Goal: Information Seeking & Learning: Find specific fact

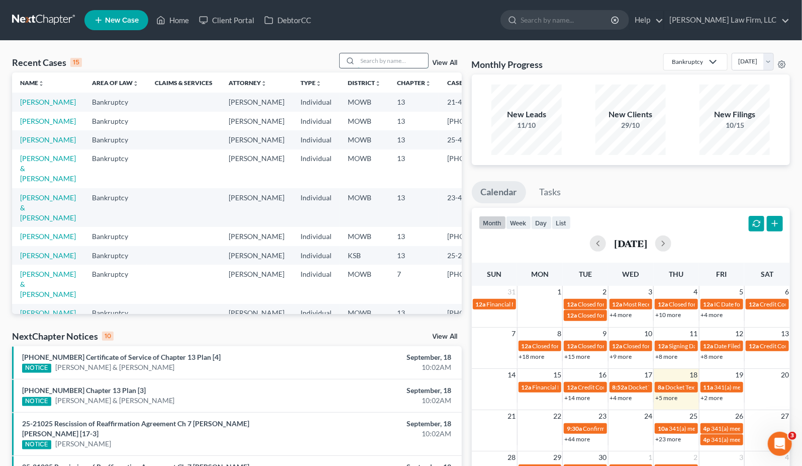
click at [411, 63] on input "search" at bounding box center [393, 60] width 70 height 15
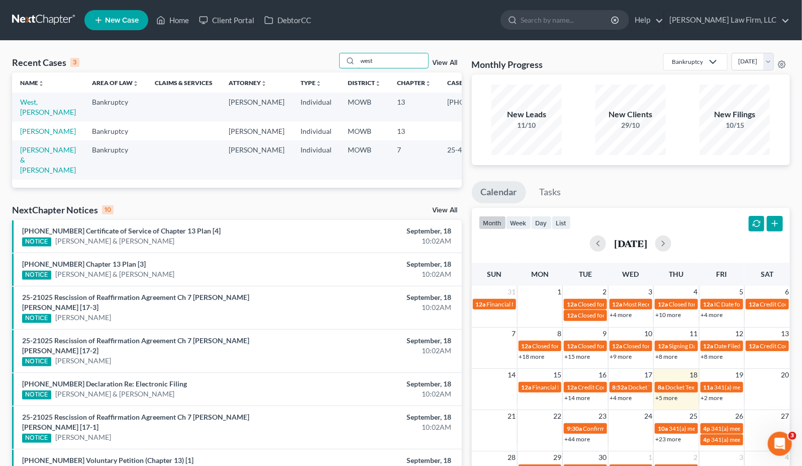
type input "west"
click at [14, 108] on td "West, [PERSON_NAME]" at bounding box center [48, 107] width 72 height 29
click at [30, 112] on link "West, [PERSON_NAME]" at bounding box center [48, 107] width 56 height 19
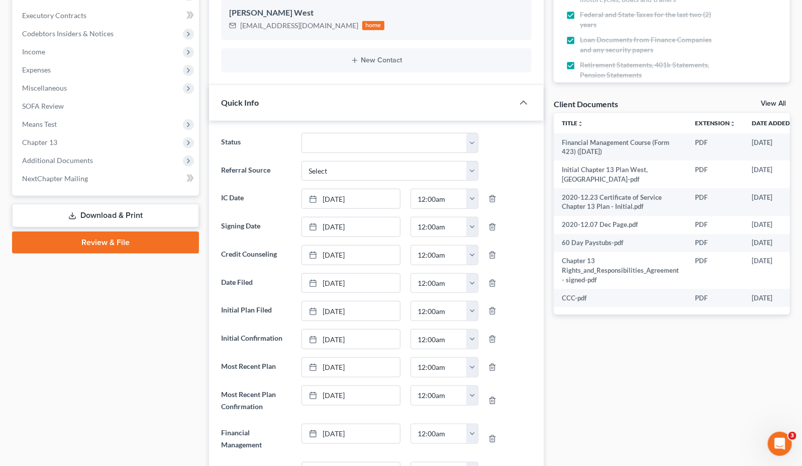
scroll to position [930, 0]
click at [312, 110] on div "Quick Info" at bounding box center [361, 102] width 305 height 35
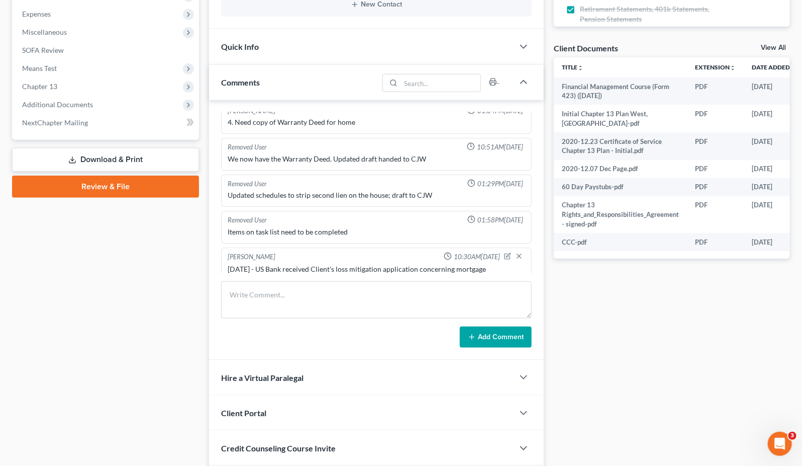
scroll to position [121, 0]
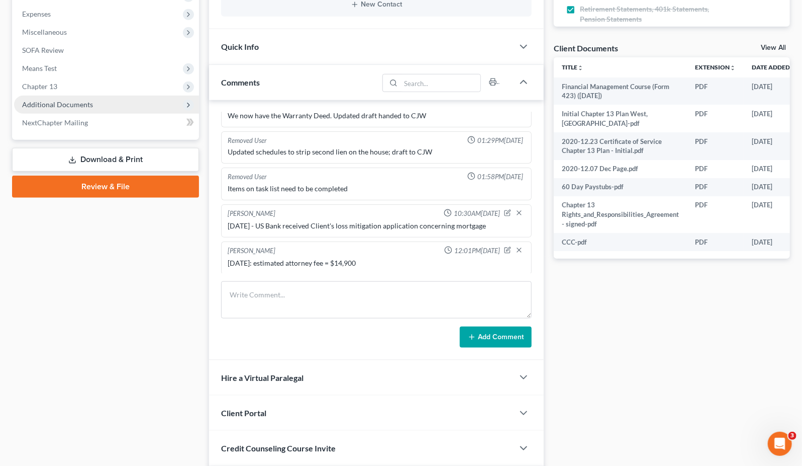
click at [64, 112] on span "Additional Documents" at bounding box center [106, 105] width 185 height 18
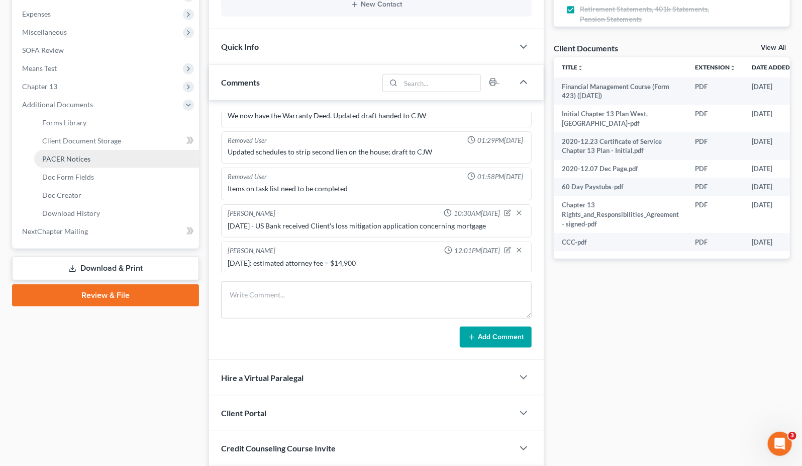
click at [72, 162] on link "PACER Notices" at bounding box center [116, 159] width 165 height 18
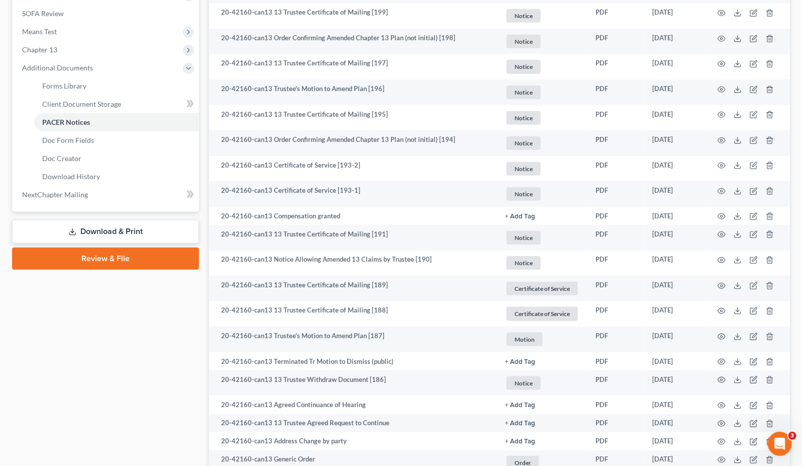
scroll to position [391, 0]
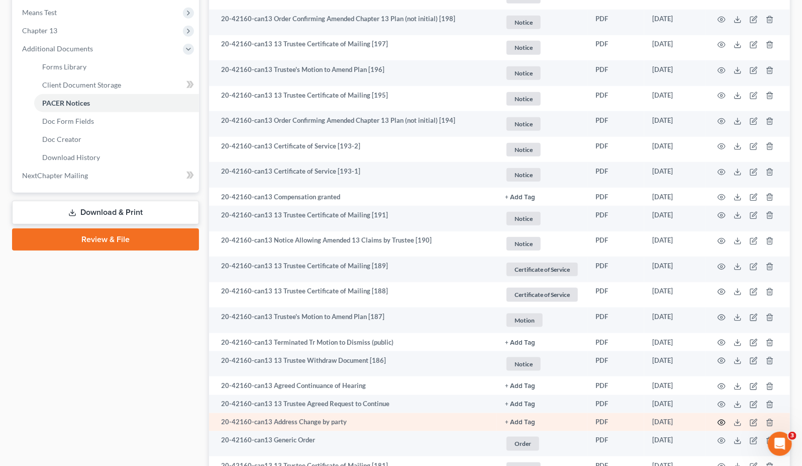
click at [721, 423] on icon "button" at bounding box center [722, 423] width 8 height 6
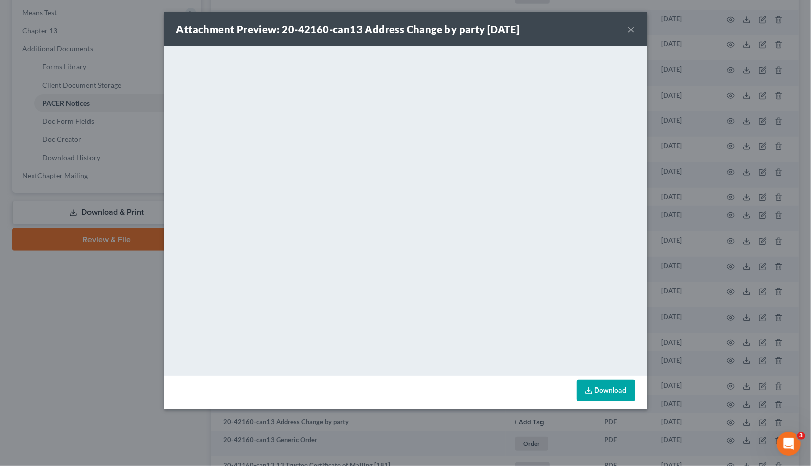
click at [71, 357] on div "Attachment Preview: 20-42160-can13 Address Change by party 07/07/2025 × <object…" at bounding box center [405, 233] width 811 height 466
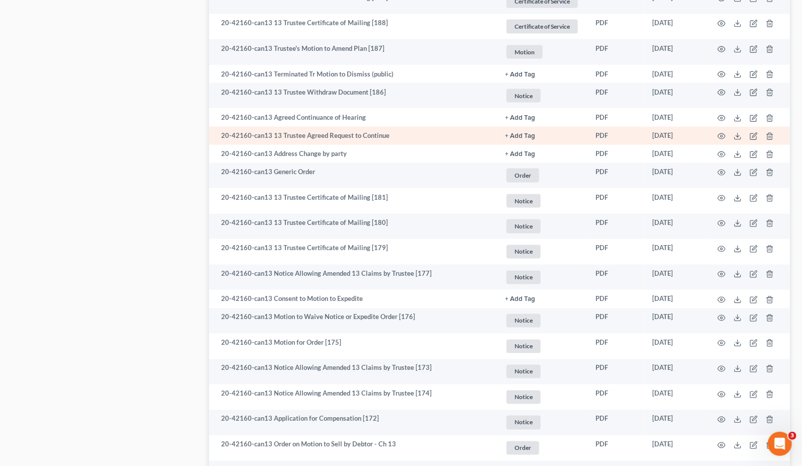
scroll to position [726, 0]
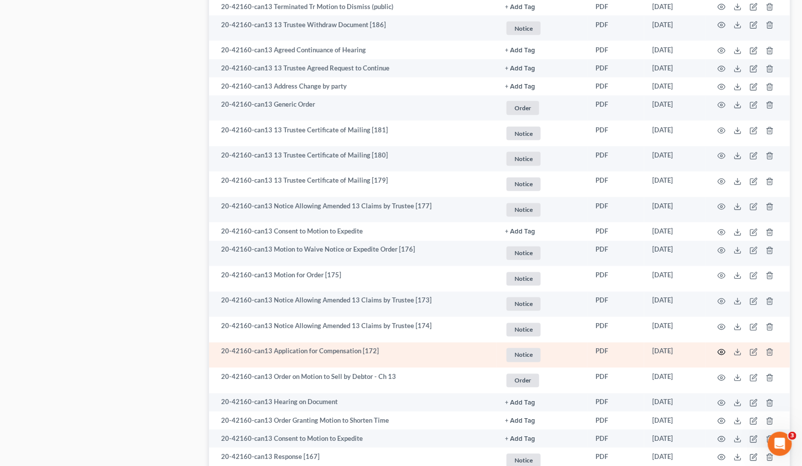
click at [721, 351] on circle "button" at bounding box center [722, 352] width 2 height 2
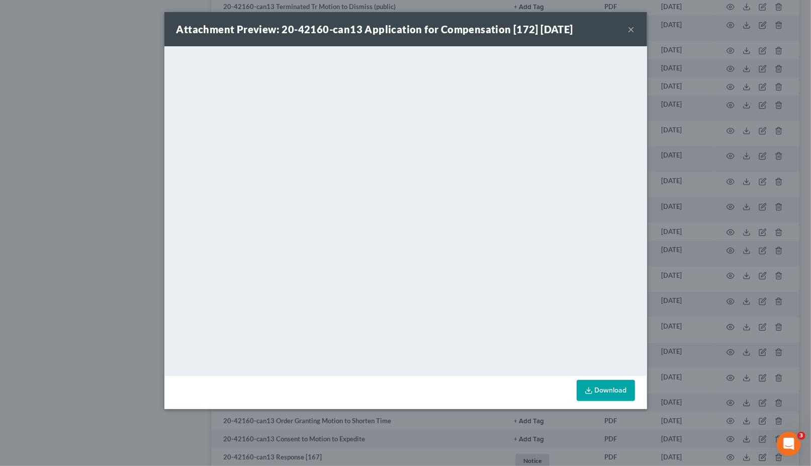
click at [104, 234] on div "Attachment Preview: 20-42160-can13 Application for Compensation [172] 07/02/202…" at bounding box center [405, 233] width 811 height 466
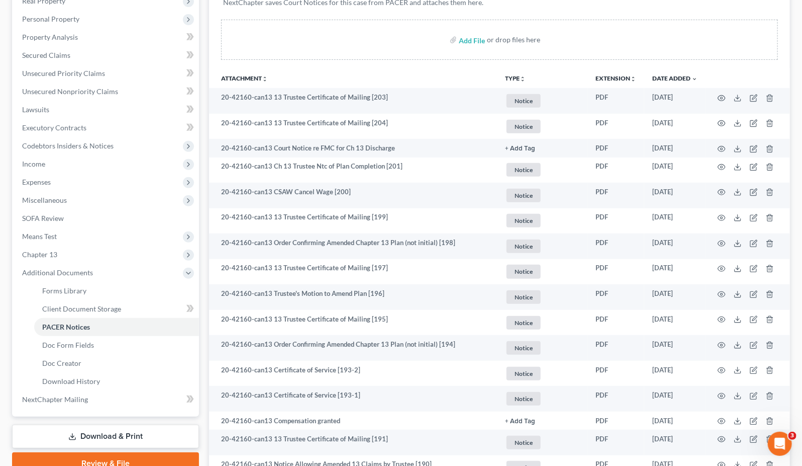
scroll to position [0, 0]
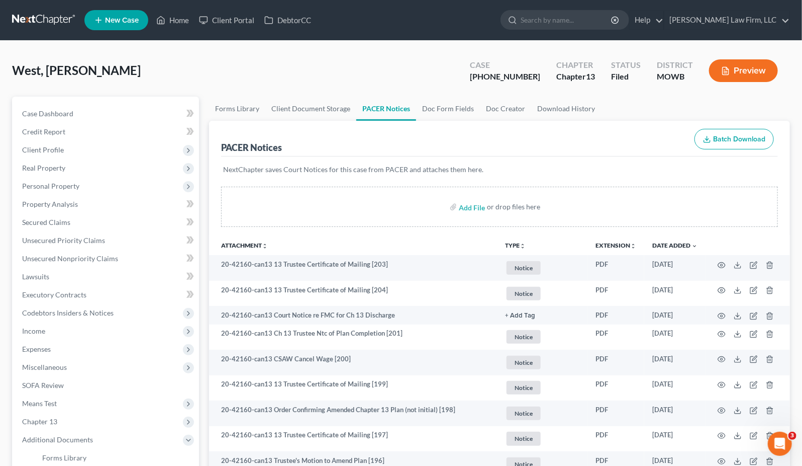
click at [48, 8] on nav "Home New Case Client Portal DebtorCC Sader Law Firm, LLC jlee@saderlawfirm.com …" at bounding box center [401, 20] width 802 height 40
click at [46, 12] on link at bounding box center [44, 20] width 64 height 18
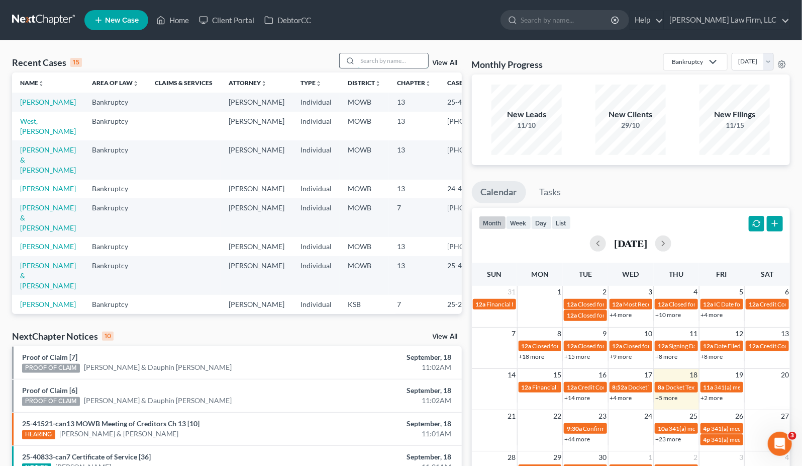
click at [413, 59] on input "search" at bounding box center [393, 60] width 70 height 15
click at [450, 342] on div "NextChapter Notices 10 View All" at bounding box center [237, 338] width 450 height 16
click at [450, 334] on link "View All" at bounding box center [445, 336] width 25 height 7
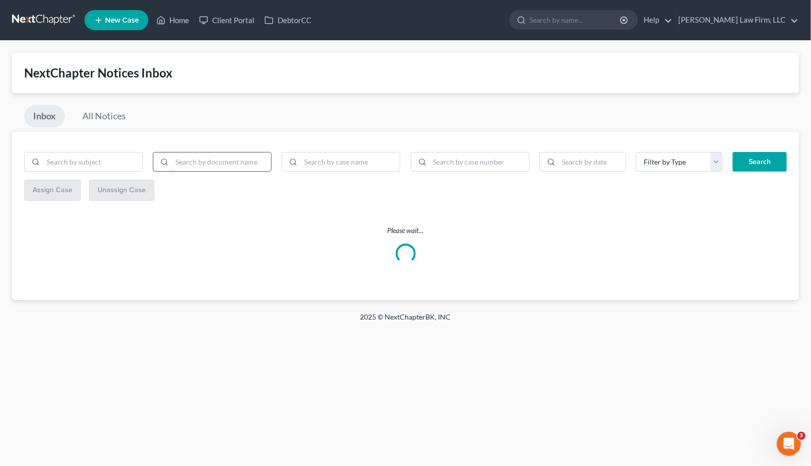
click at [254, 157] on input "search" at bounding box center [221, 161] width 99 height 19
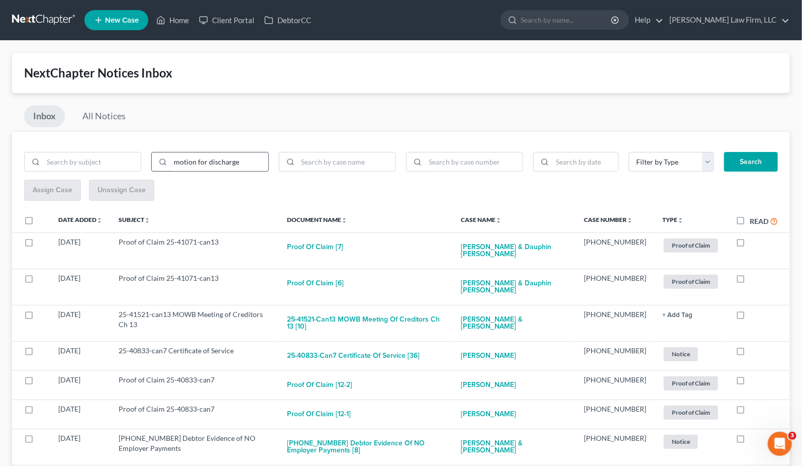
type input "motion for discharge"
click at [724, 152] on button "Search" at bounding box center [751, 162] width 54 height 20
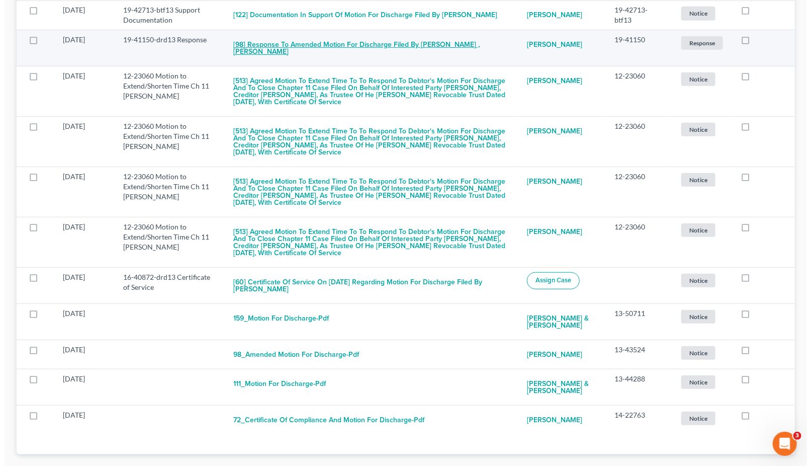
scroll to position [249, 0]
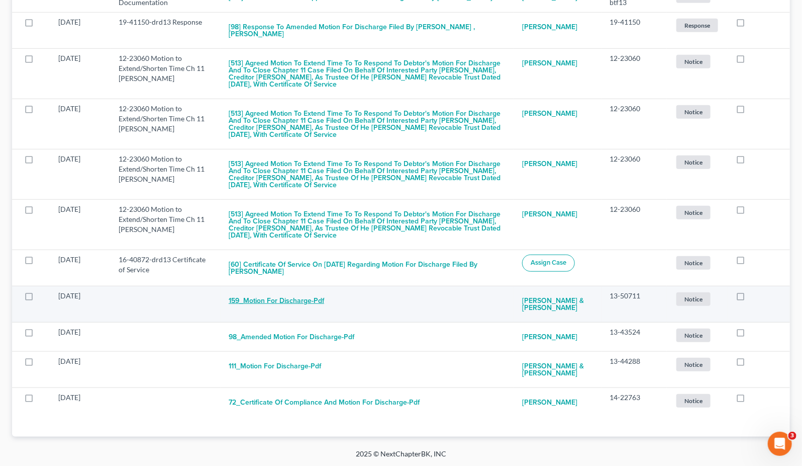
click at [281, 298] on button "159_Motion for Discharge-pdf" at bounding box center [277, 301] width 96 height 20
checkbox input "true"
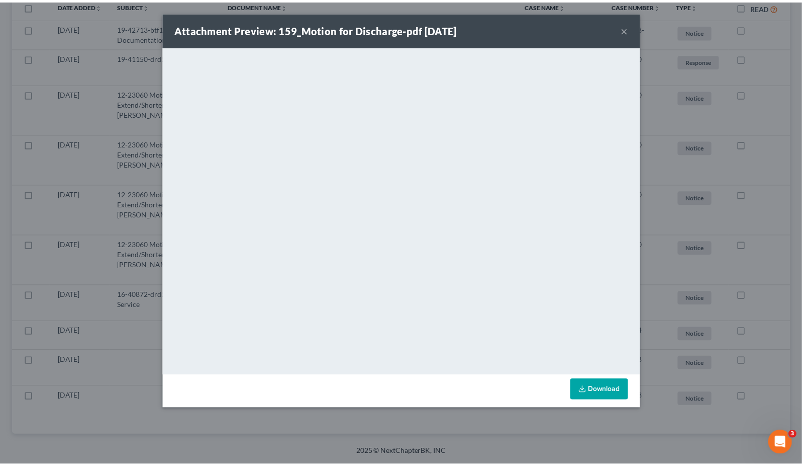
scroll to position [213, 0]
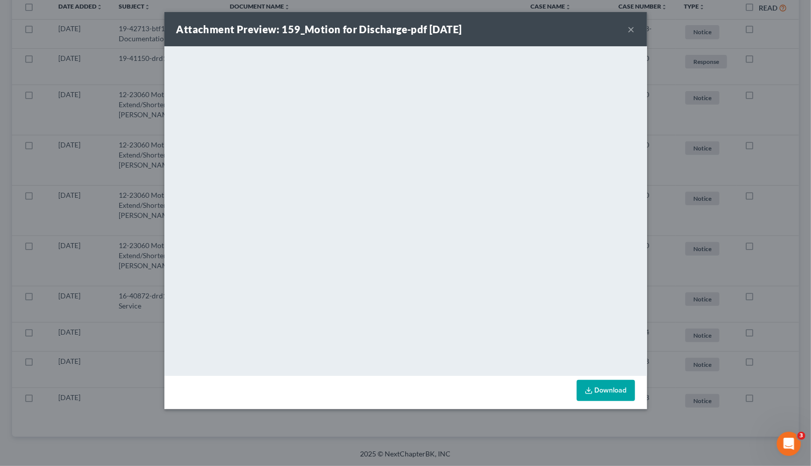
click at [281, 443] on div "Attachment Preview: 159_Motion for Discharge-pdf 12/13/2018 × <object ng-attr-d…" at bounding box center [405, 233] width 811 height 466
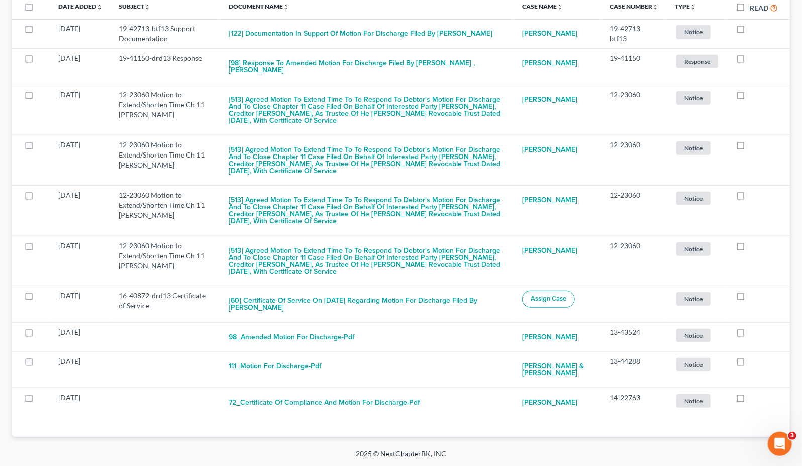
scroll to position [0, 0]
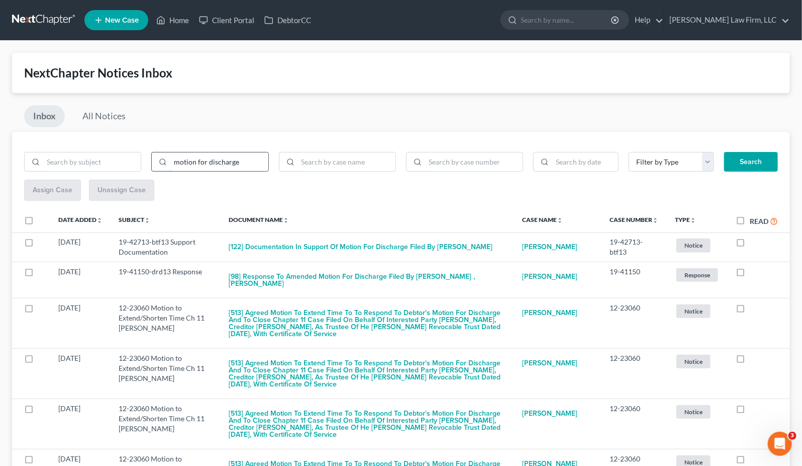
click at [238, 166] on input "motion for discharge" at bounding box center [219, 161] width 98 height 19
drag, startPoint x: 259, startPoint y: 160, endPoint x: 132, endPoint y: 155, distance: 127.3
click at [132, 155] on div "motion for discharge" at bounding box center [210, 166] width 382 height 28
type input "discharge"
click at [724, 152] on button "Search" at bounding box center [751, 162] width 54 height 20
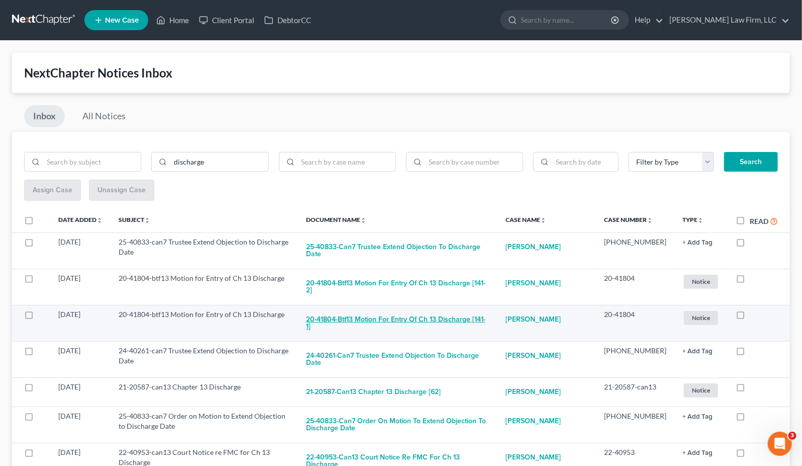
click at [434, 309] on button "20-41804-btf13 Motion for Entry of Ch 13 Discharge [141-1]" at bounding box center [397, 322] width 183 height 27
checkbox input "true"
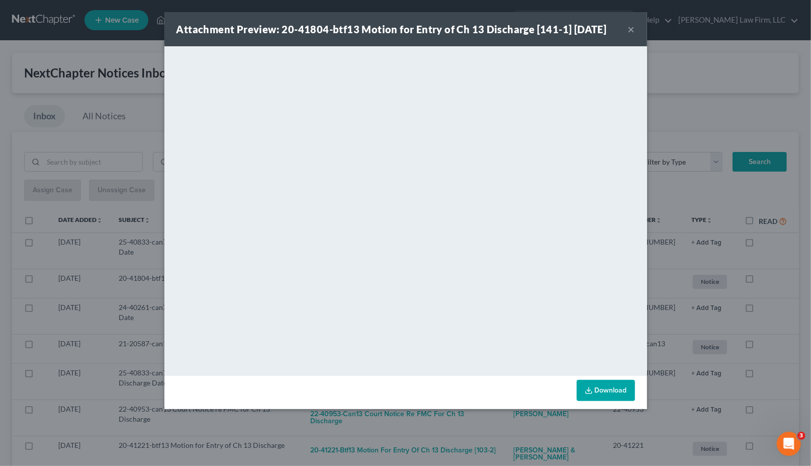
click at [119, 122] on div "Attachment Preview: 20-41804-btf13 Motion for Entry of Ch 13 Discharge [141-1] …" at bounding box center [405, 233] width 811 height 466
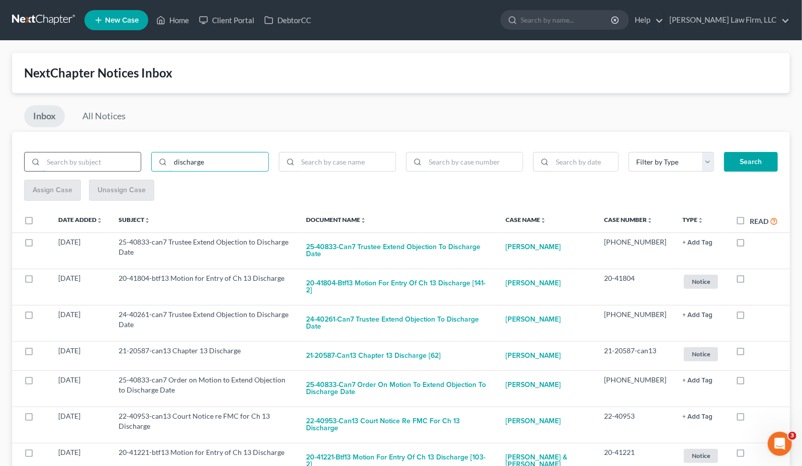
drag, startPoint x: 220, startPoint y: 164, endPoint x: 126, endPoint y: 157, distance: 94.2
click at [126, 157] on div "discharge" at bounding box center [210, 166] width 382 height 28
type input "application"
click at [724, 152] on button "Search" at bounding box center [751, 162] width 54 height 20
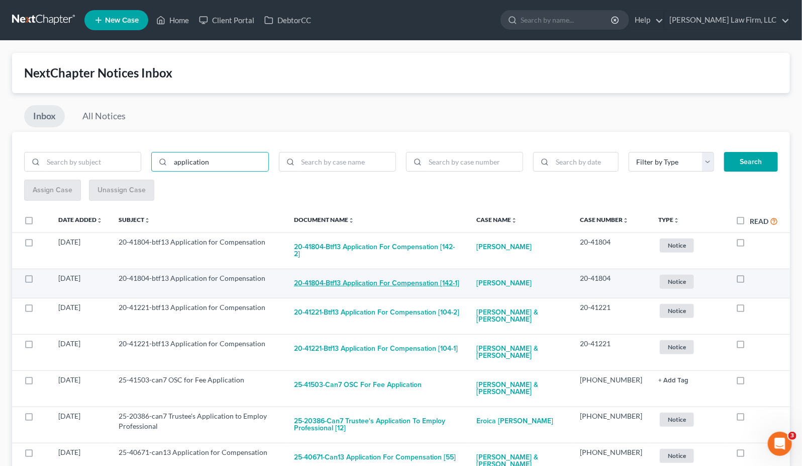
click at [433, 281] on button "20-41804-btf13 Application for Compensation [142-1]" at bounding box center [376, 283] width 165 height 20
checkbox input "true"
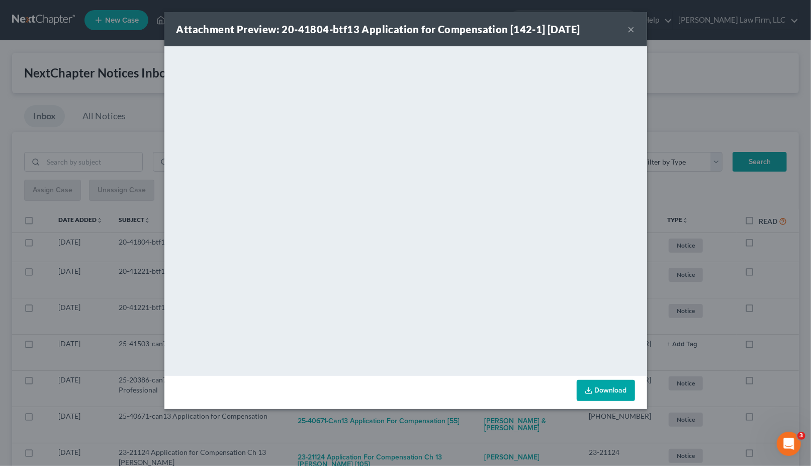
click at [692, 117] on div "Attachment Preview: 20-41804-btf13 Application for Compensation [142-1] 09/17/2…" at bounding box center [405, 233] width 811 height 466
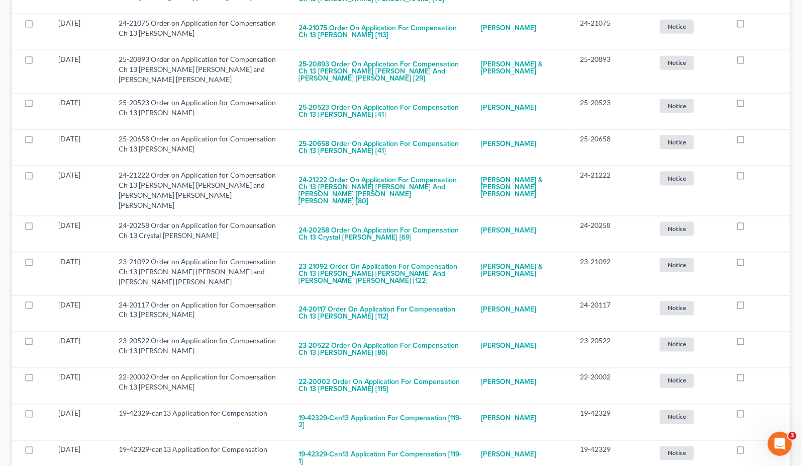
scroll to position [2405, 0]
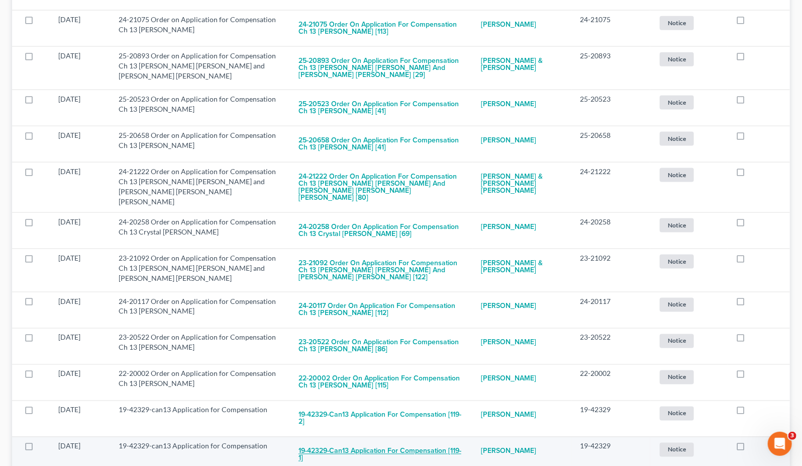
click at [414, 441] on button "19-42329-can13 Application for Compensation [119-1]" at bounding box center [382, 454] width 166 height 27
checkbox input "true"
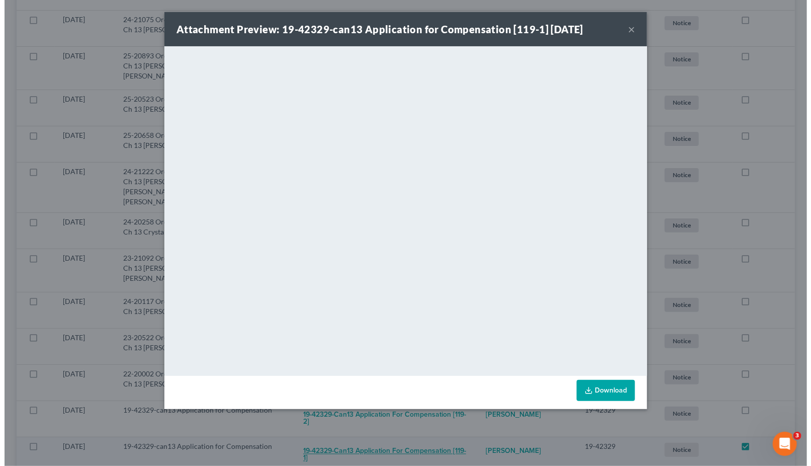
scroll to position [2384, 0]
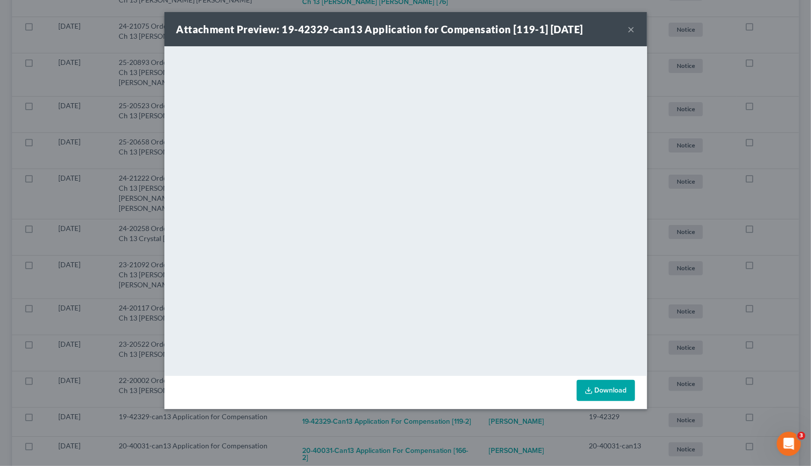
click at [752, 223] on div "Attachment Preview: 19-42329-can13 Application for Compensation [119-1] 08/26/2…" at bounding box center [405, 233] width 811 height 466
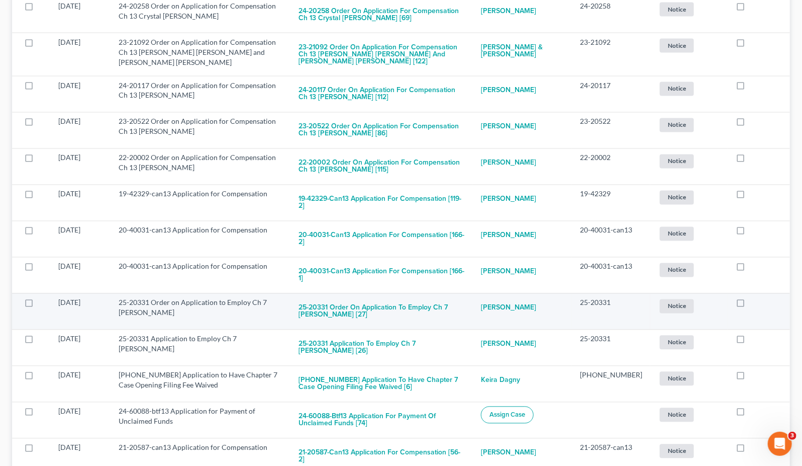
scroll to position [2628, 0]
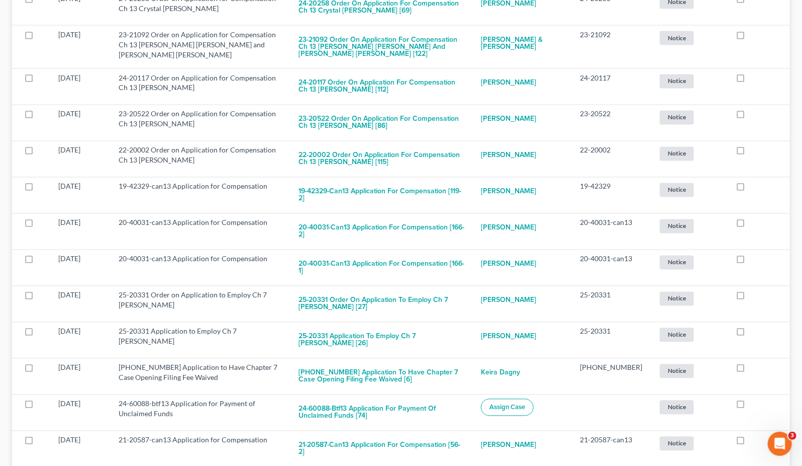
checkbox input "true"
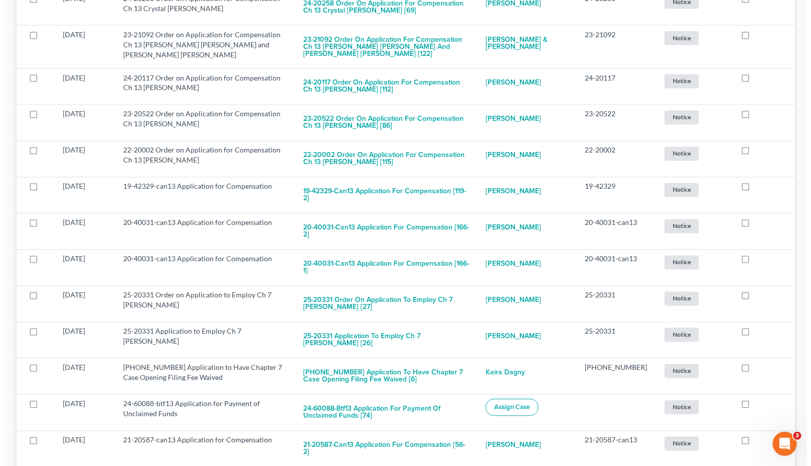
scroll to position [2605, 0]
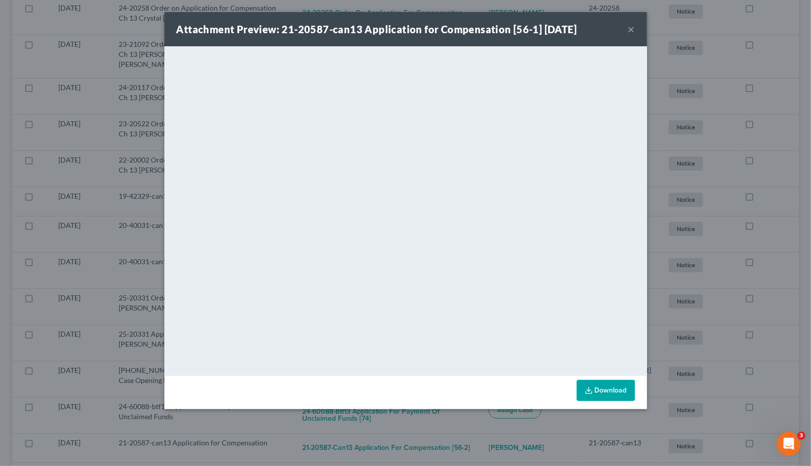
click at [752, 294] on div "Attachment Preview: 21-20587-can13 Application for Compensation [56-1] 08/13/20…" at bounding box center [405, 233] width 811 height 466
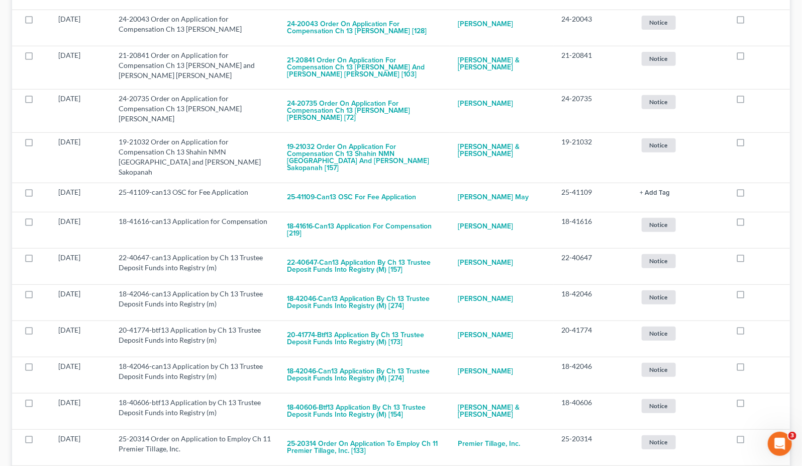
scroll to position [5628, 0]
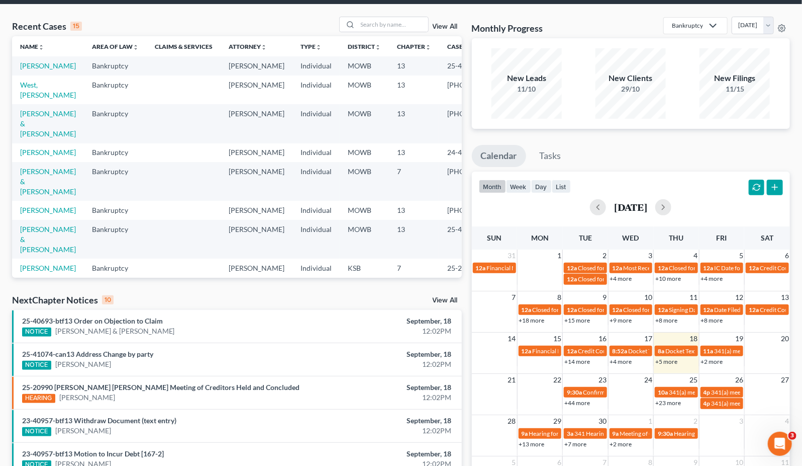
scroll to position [56, 0]
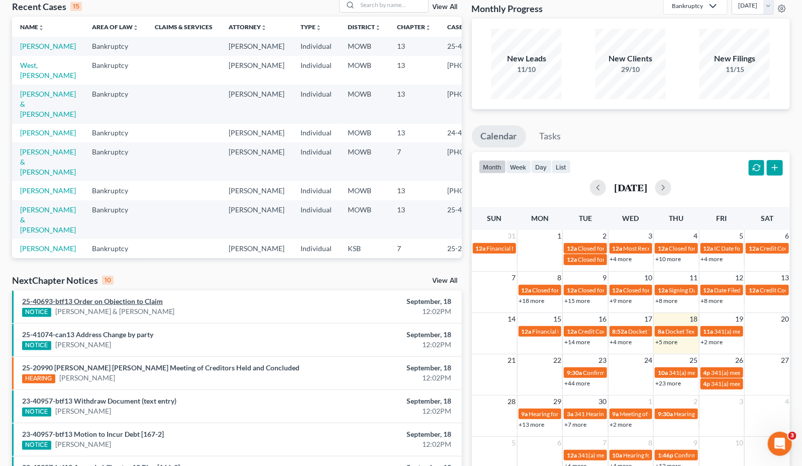
click at [136, 301] on link "25-40693-btf13 Order on Objection to Claim" at bounding box center [92, 301] width 141 height 9
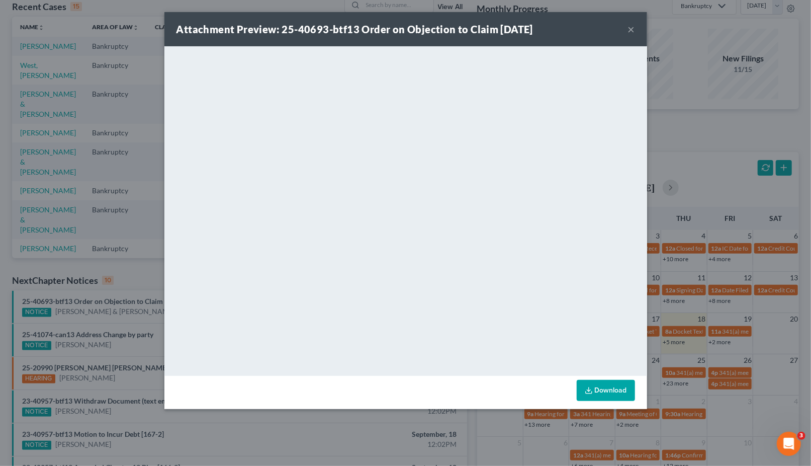
click at [327, 460] on div "Attachment Preview: 25-40693-btf13 Order on Objection to Claim 09/18/2025 × <ob…" at bounding box center [405, 233] width 811 height 466
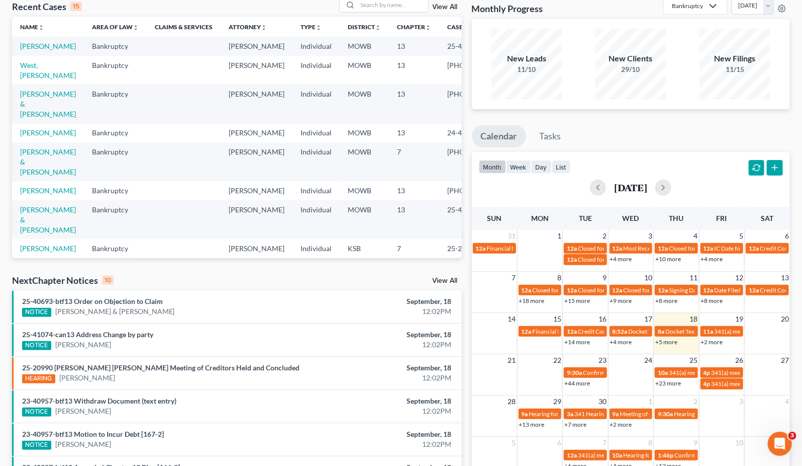
click at [156, 317] on li "25-40693-btf13 Order on Objection to Claim NOTICE Kristopher Hendley & Brandi H…" at bounding box center [237, 306] width 450 height 33
click at [156, 312] on link "Kristopher Hendley & Brandi Hendley" at bounding box center [115, 311] width 120 height 10
select select "4"
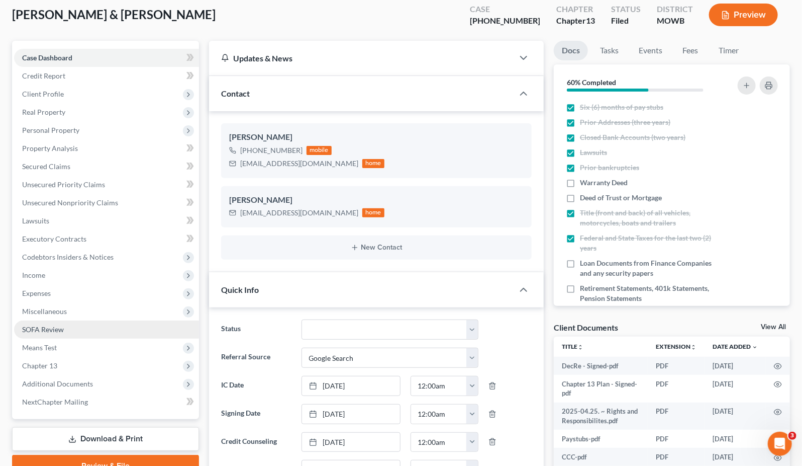
scroll to position [57, 0]
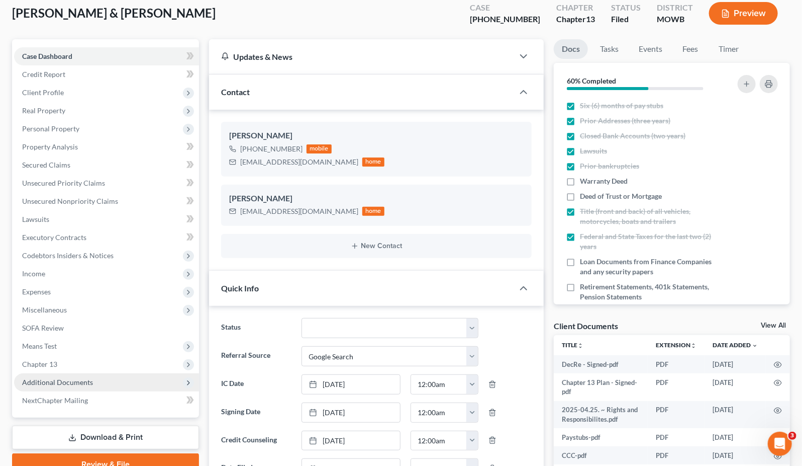
click at [101, 373] on span "Additional Documents" at bounding box center [106, 382] width 185 height 18
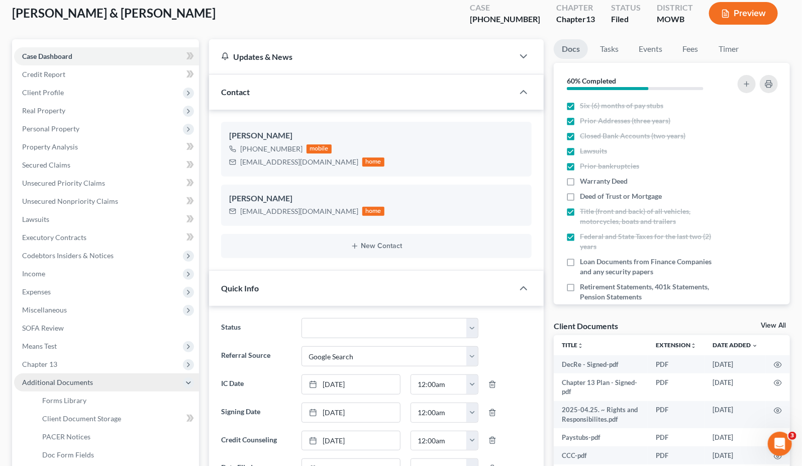
scroll to position [1317, 0]
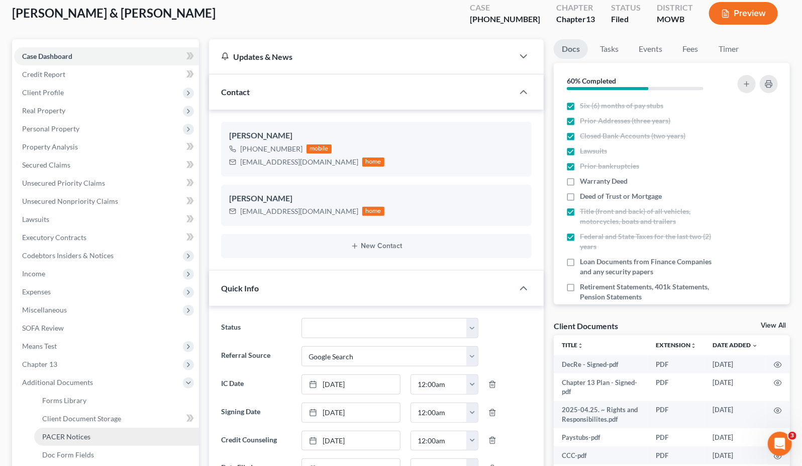
click at [99, 434] on link "PACER Notices" at bounding box center [116, 436] width 165 height 18
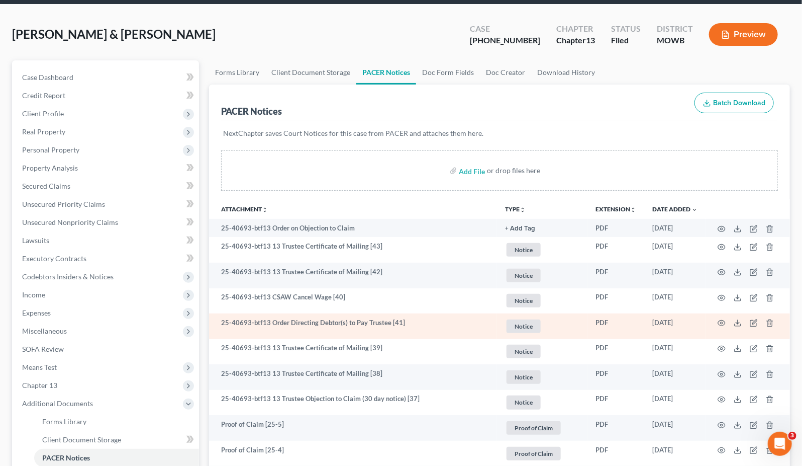
scroll to position [56, 0]
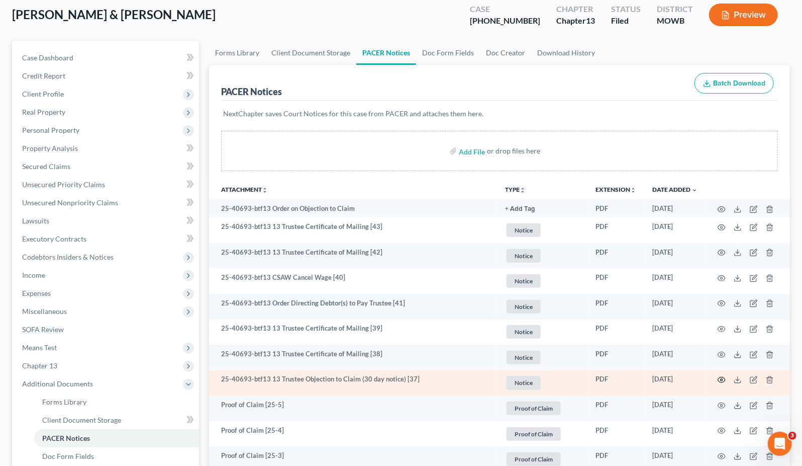
click at [718, 379] on icon "button" at bounding box center [722, 380] width 8 height 8
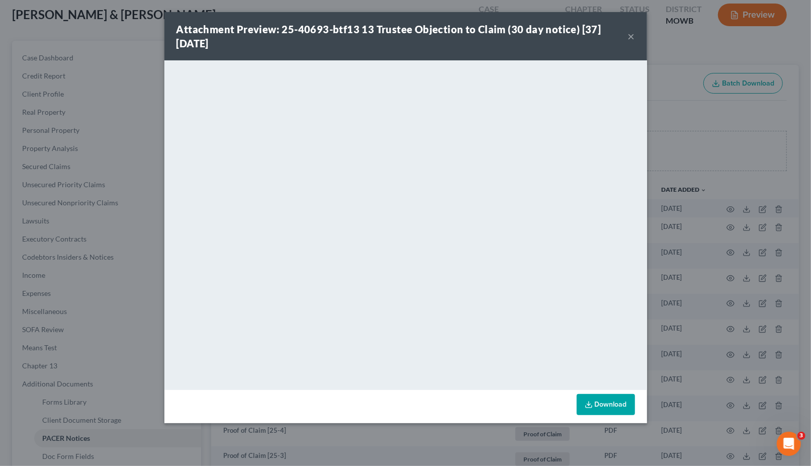
click at [723, 119] on div "Attachment Preview: 25-40693-btf13 13 Trustee Objection to Claim (30 day notice…" at bounding box center [405, 233] width 811 height 466
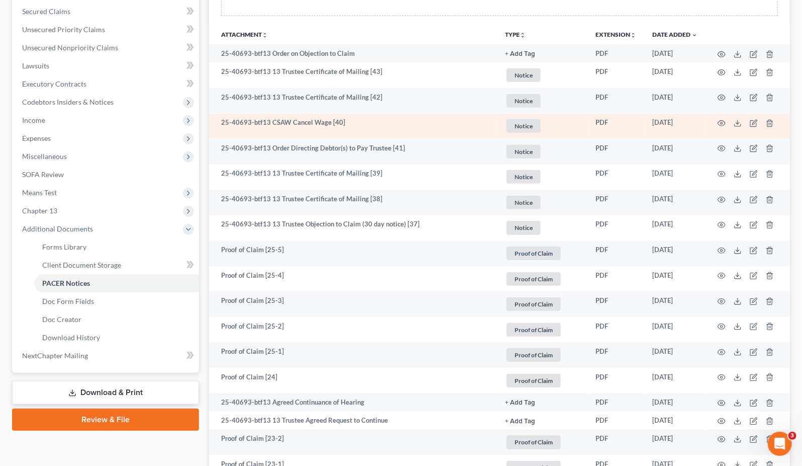
scroll to position [223, 0]
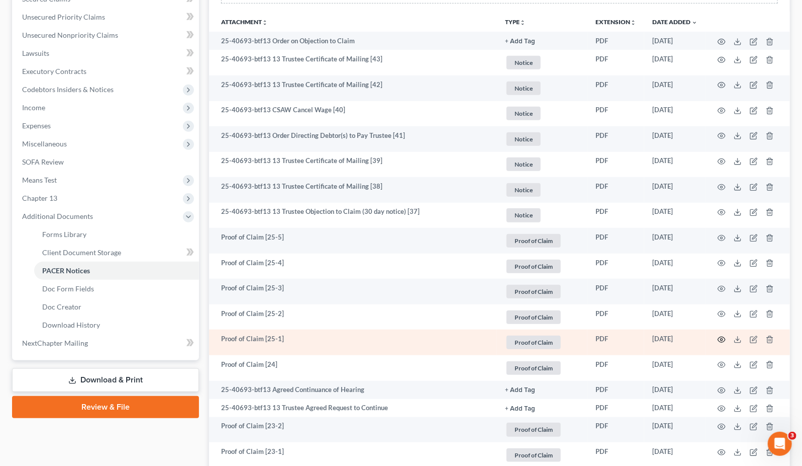
click at [721, 340] on icon "button" at bounding box center [722, 339] width 8 height 8
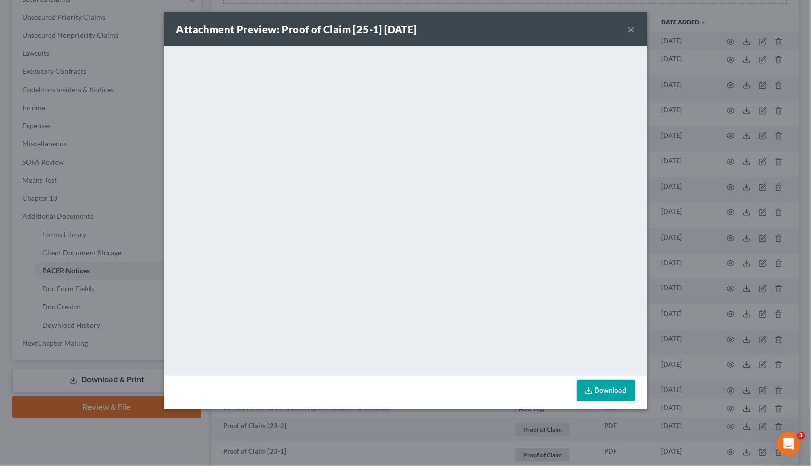
click at [150, 439] on div "Attachment Preview: Proof of Claim [25-1] 08/15/2025 × <object ng-attr-data='ht…" at bounding box center [405, 233] width 811 height 466
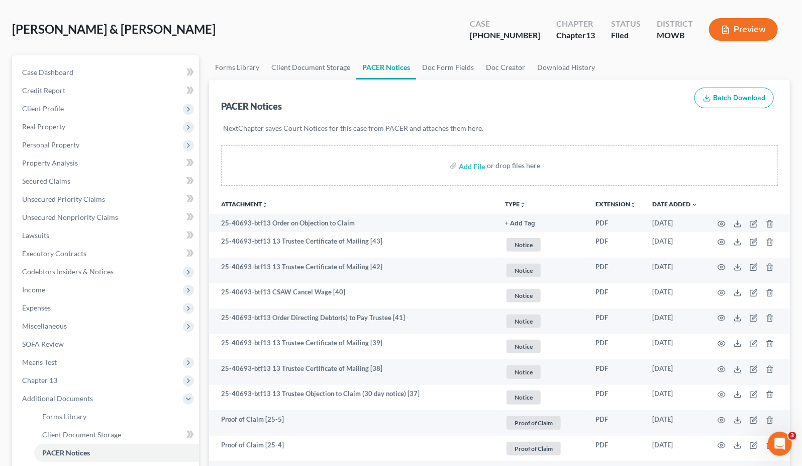
scroll to position [0, 0]
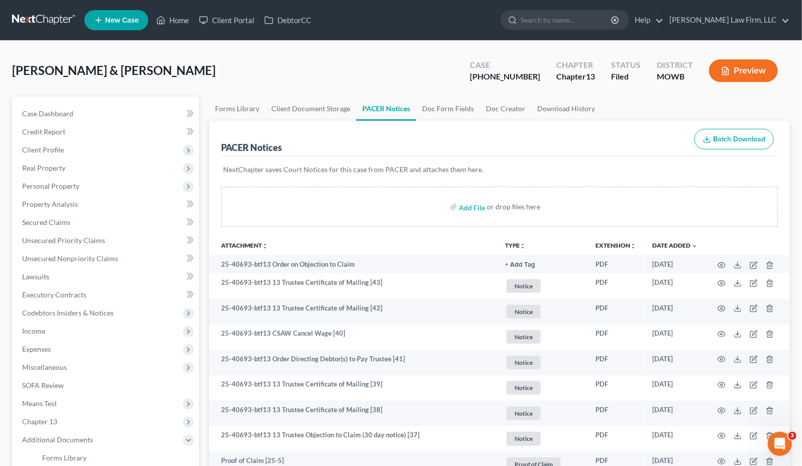
click at [47, 24] on link at bounding box center [44, 20] width 64 height 18
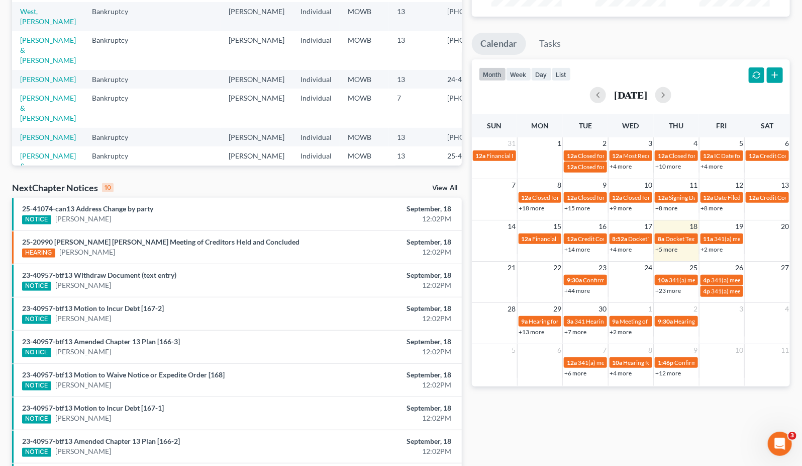
scroll to position [167, 0]
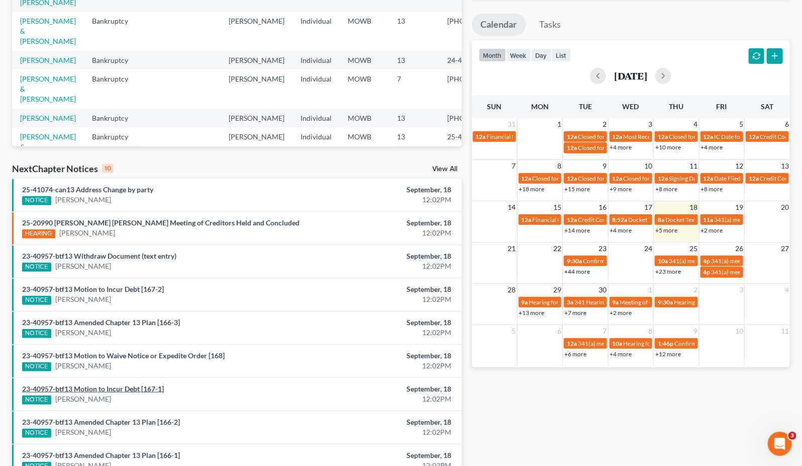
click at [149, 388] on link "23-40957-btf13 Motion to Incur Debt [167-1]" at bounding box center [93, 388] width 142 height 9
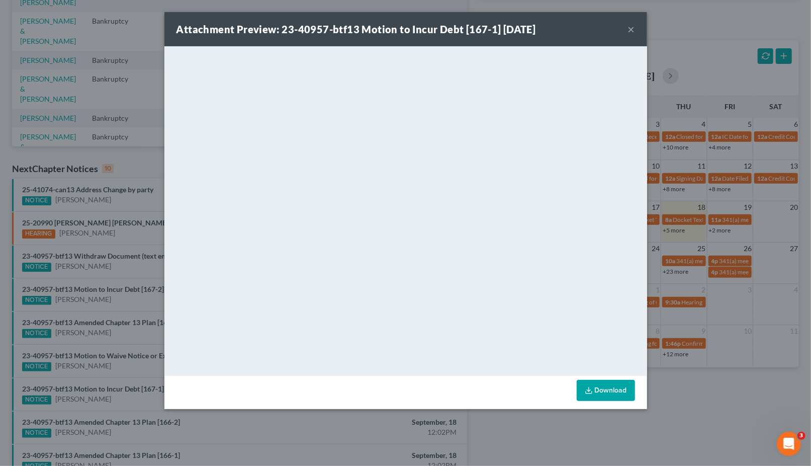
click at [126, 157] on div "Attachment Preview: 23-40957-btf13 Motion to Incur Debt [167-1] 09/18/2025 × <o…" at bounding box center [405, 233] width 811 height 466
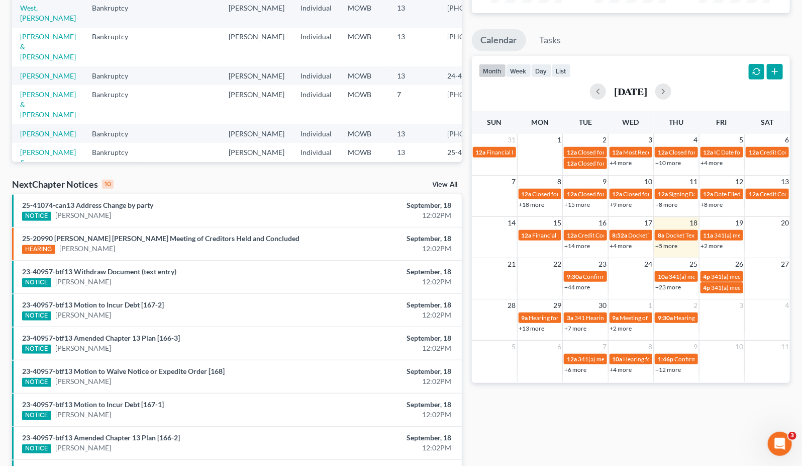
scroll to position [0, 0]
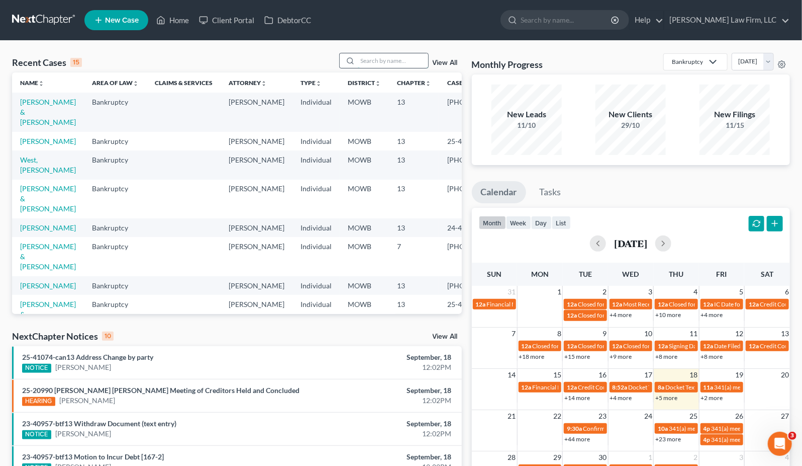
click at [398, 64] on input "search" at bounding box center [393, 60] width 70 height 15
type input "sible"
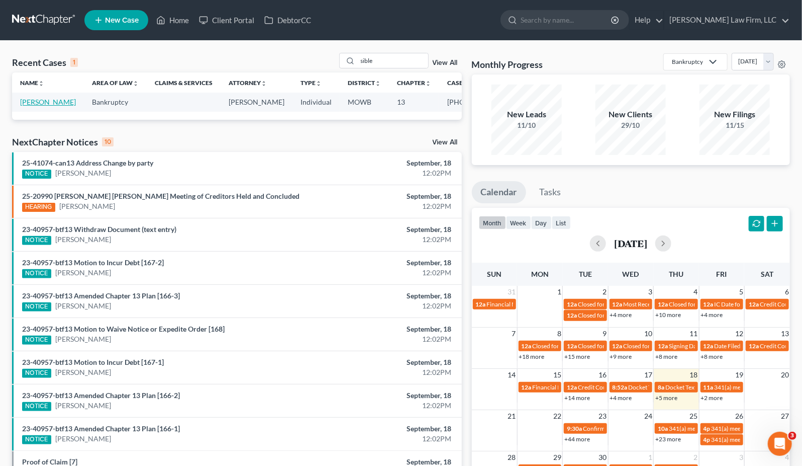
click at [21, 100] on link "Sibley, Ashley" at bounding box center [48, 102] width 56 height 9
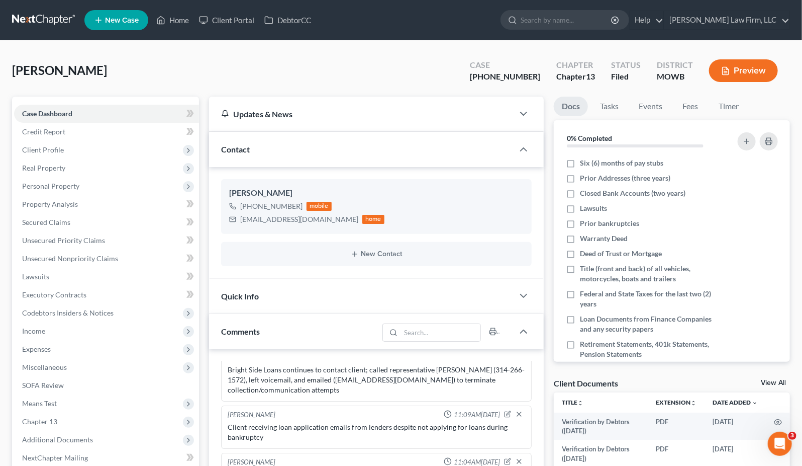
scroll to position [2506, 0]
click at [442, 56] on div "Sibley, Ashley Upgraded Case 24-41034-13 Chapter Chapter 13 Status Filed Distri…" at bounding box center [401, 75] width 778 height 44
click at [56, 17] on link at bounding box center [44, 20] width 64 height 18
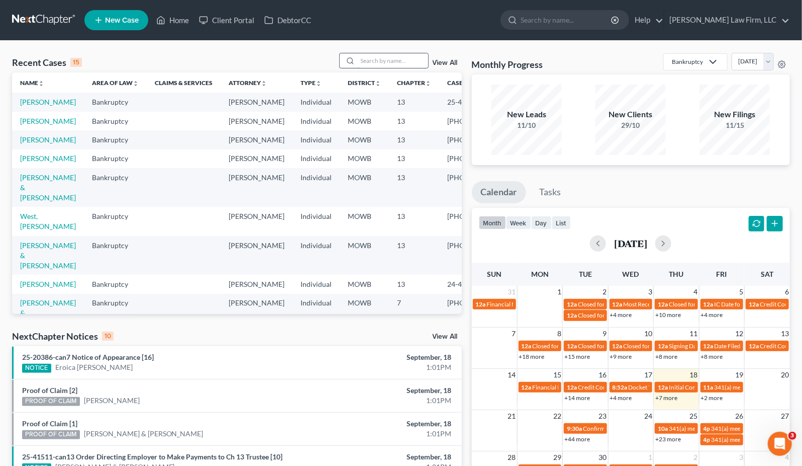
click at [397, 61] on input "search" at bounding box center [393, 60] width 70 height 15
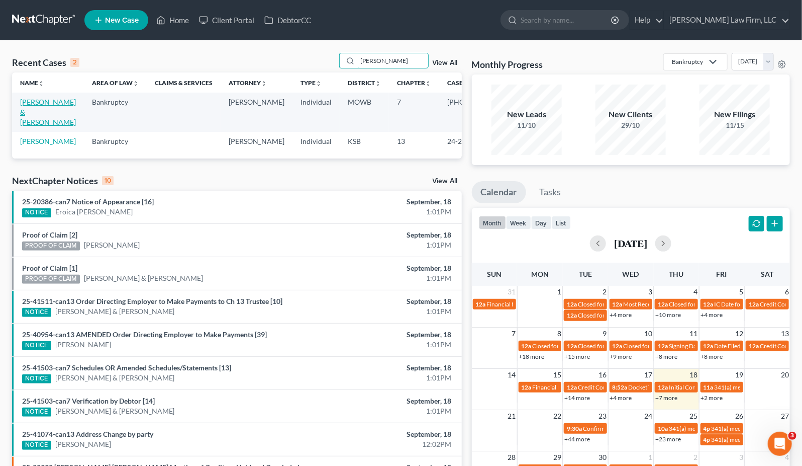
type input "[PERSON_NAME]"
click at [34, 111] on link "[PERSON_NAME] & [PERSON_NAME]" at bounding box center [48, 112] width 56 height 29
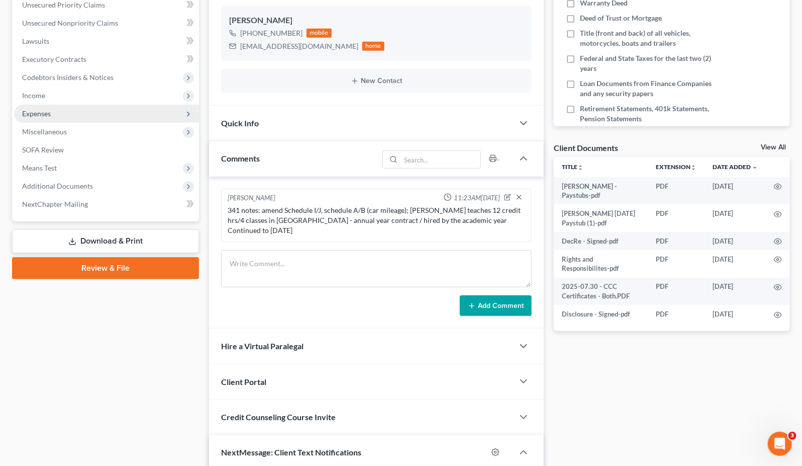
scroll to position [167, 0]
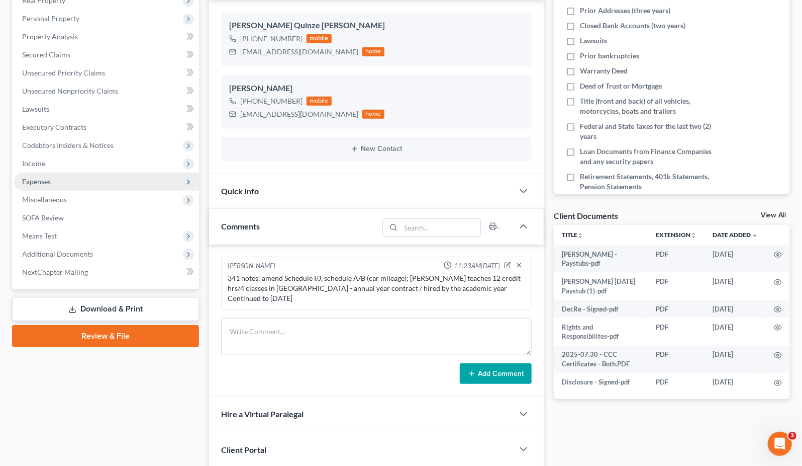
click at [109, 180] on span "Expenses" at bounding box center [106, 181] width 185 height 18
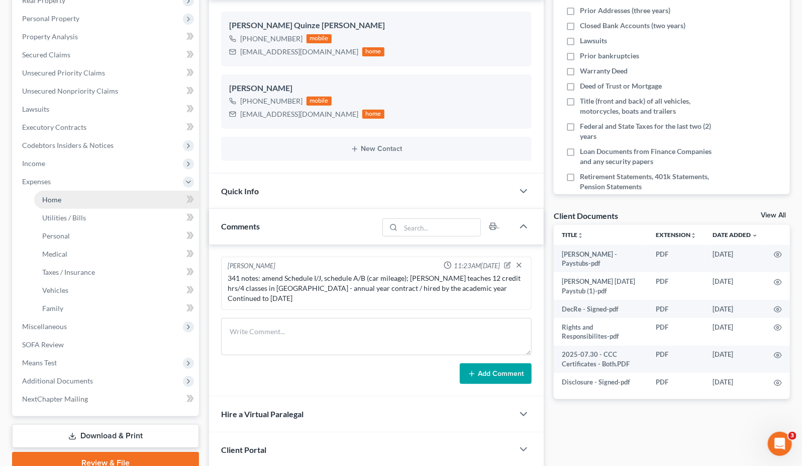
click at [107, 195] on link "Home" at bounding box center [116, 200] width 165 height 18
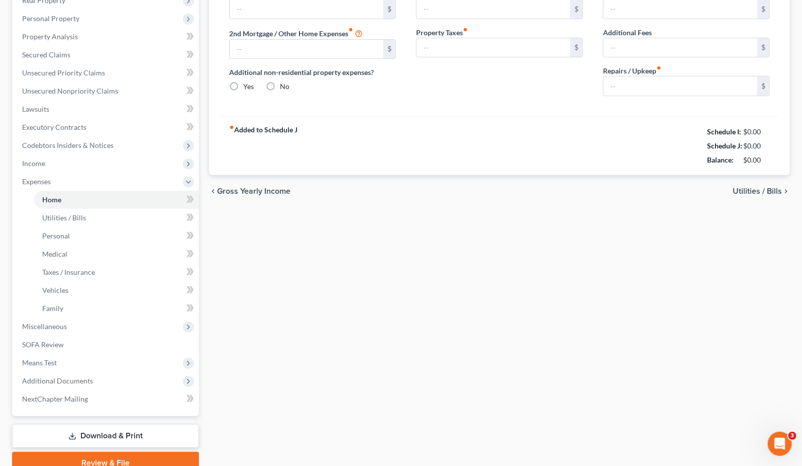
type input "2,035.00"
type input "0.00"
radio input "true"
type input "150.00"
type input "100.00"
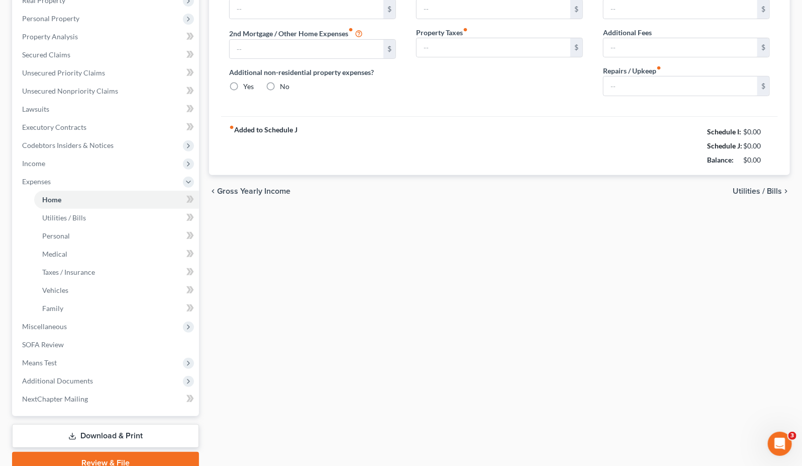
type input "0.00"
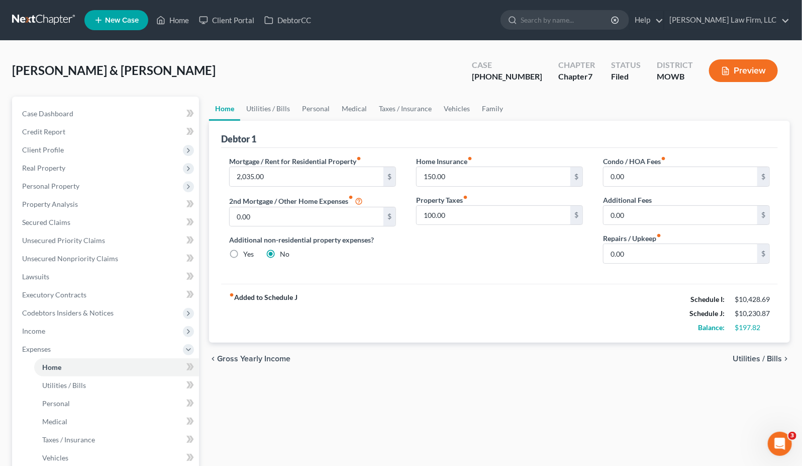
click at [729, 77] on button "Preview" at bounding box center [743, 70] width 69 height 23
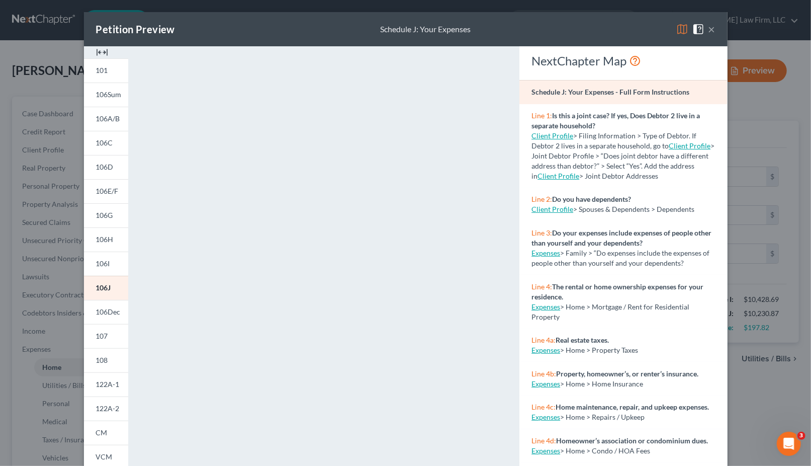
click at [64, 76] on div "Petition Preview Schedule J: Your Expenses × 101 106Sum 106A/B 106C 106D 106E/F…" at bounding box center [405, 233] width 811 height 466
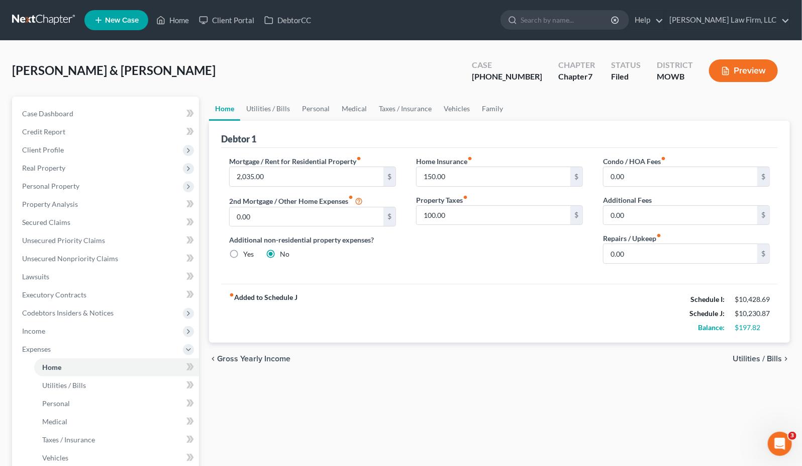
click at [60, 18] on link at bounding box center [44, 20] width 64 height 18
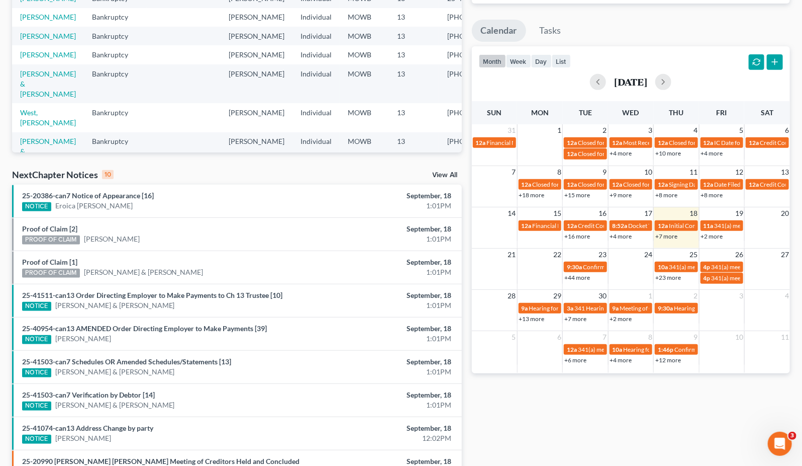
scroll to position [167, 0]
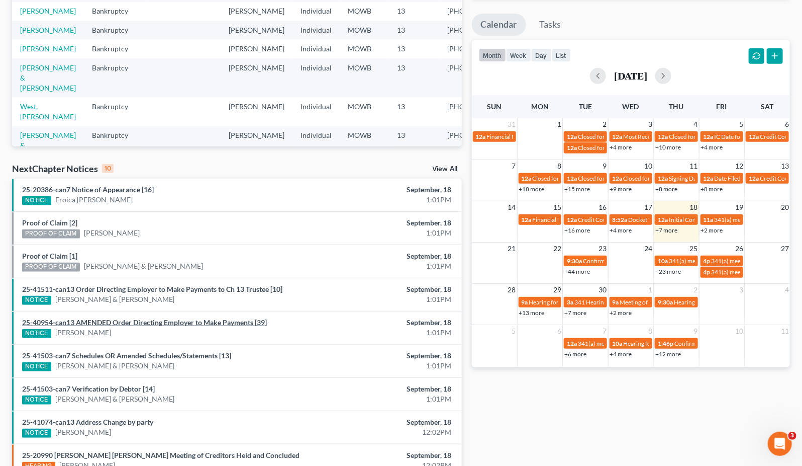
click at [245, 321] on link "25-40954-can13 AMENDED Order Directing Employer to Make Payments [39]" at bounding box center [144, 322] width 245 height 9
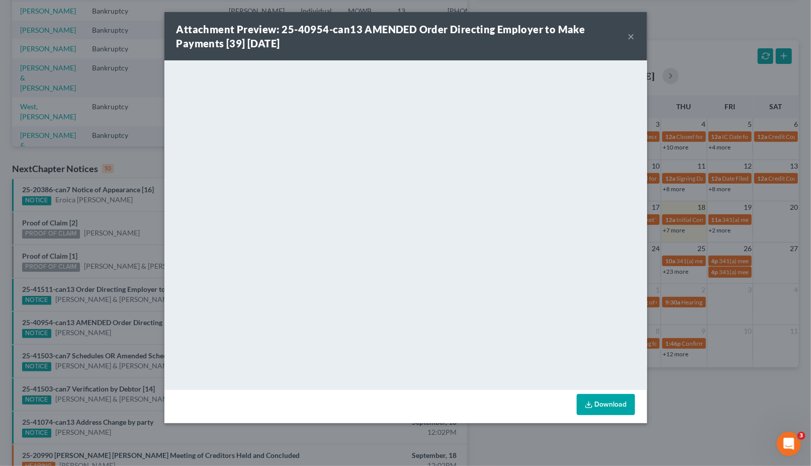
click at [141, 170] on div "Attachment Preview: 25-40954-can13 AMENDED Order Directing Employer to Make Pay…" at bounding box center [405, 233] width 811 height 466
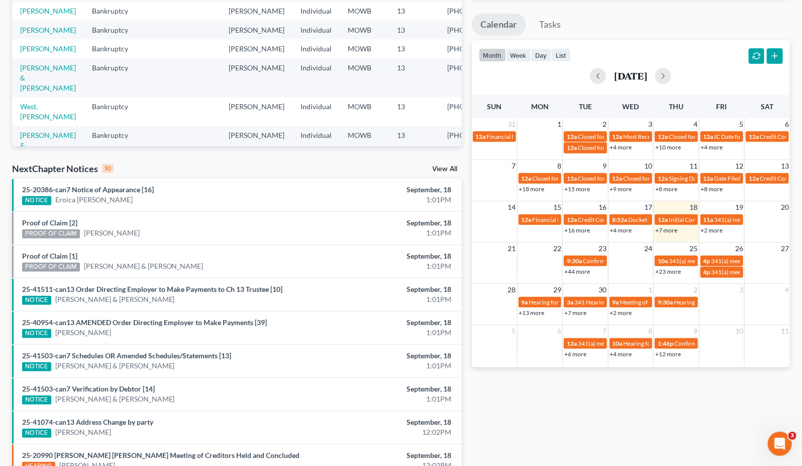
click at [139, 183] on li "25-20386-can7 Notice of Appearance [16] NOTICE Eroica [PERSON_NAME] September, …" at bounding box center [237, 194] width 450 height 33
click at [139, 189] on link "25-20386-can7 Notice of Appearance [16]" at bounding box center [88, 189] width 132 height 9
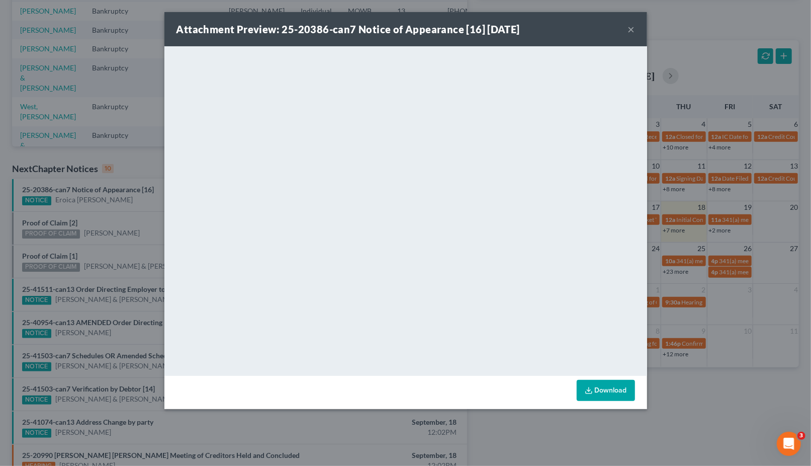
click at [740, 419] on div "Attachment Preview: 25-20386-can7 Notice of Appearance [16] [DATE] × <object ng…" at bounding box center [405, 233] width 811 height 466
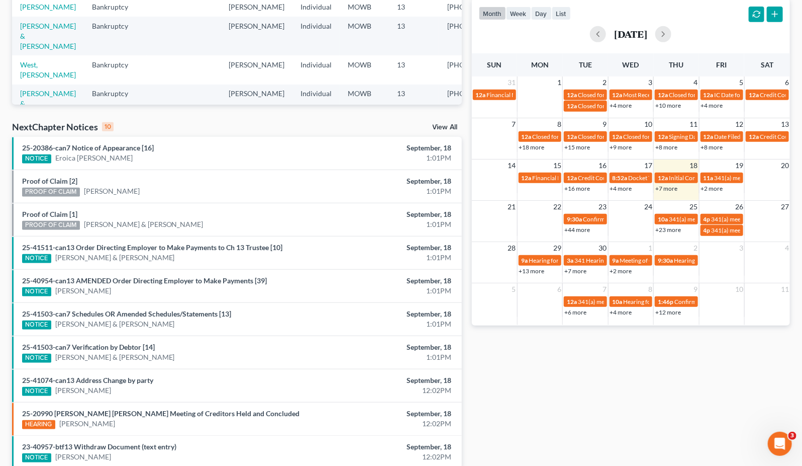
scroll to position [255, 0]
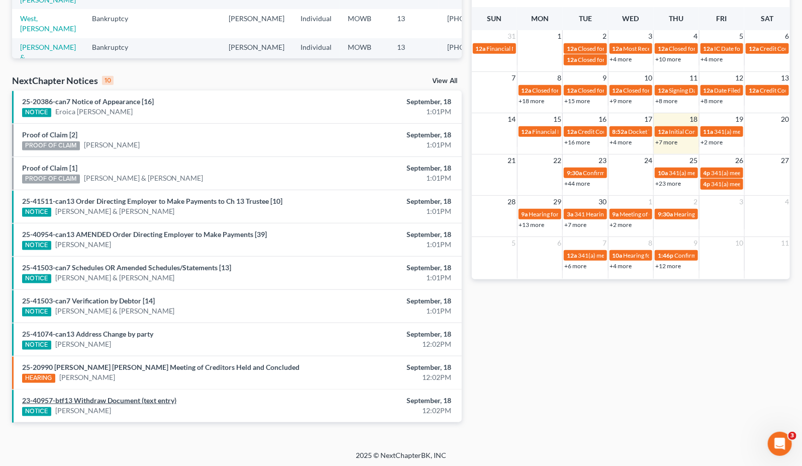
click at [155, 396] on link "23-40957-btf13 Withdraw Document (text entry)" at bounding box center [99, 400] width 154 height 9
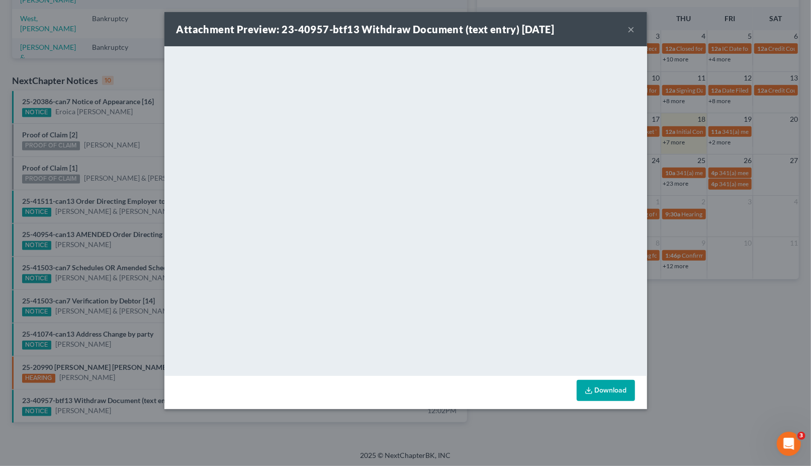
click at [689, 359] on div "Attachment Preview: 23-40957-btf13 Withdraw Document (text entry) [DATE] × <obj…" at bounding box center [405, 233] width 811 height 466
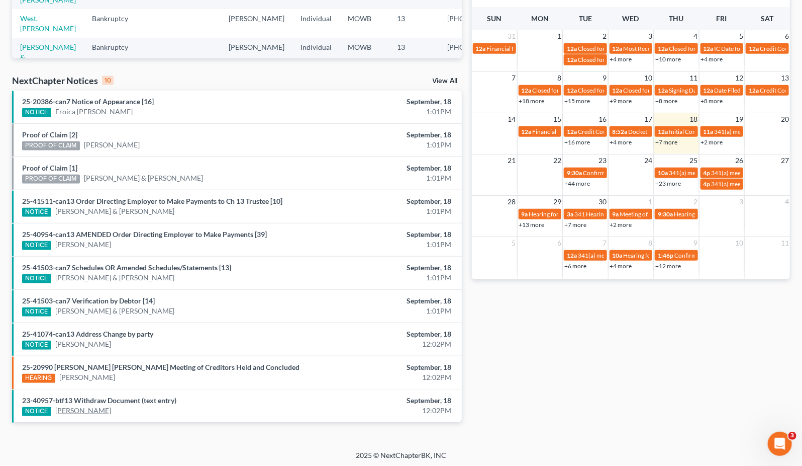
click at [87, 412] on link "[PERSON_NAME]" at bounding box center [83, 410] width 56 height 10
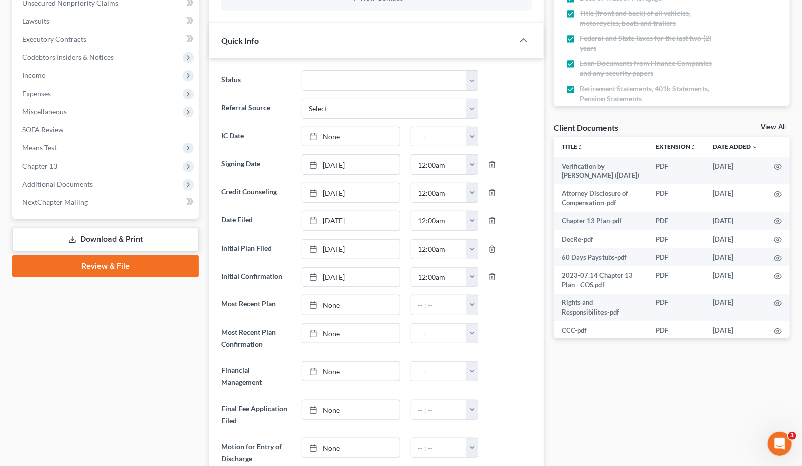
scroll to position [257, 0]
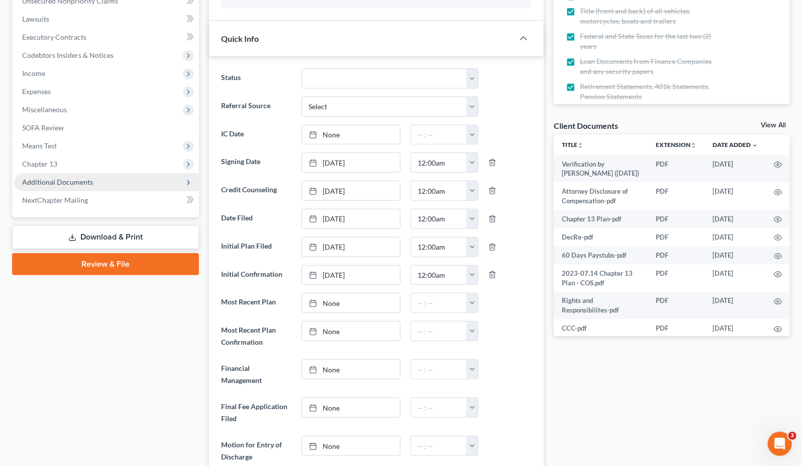
click at [92, 183] on span "Additional Documents" at bounding box center [106, 182] width 185 height 18
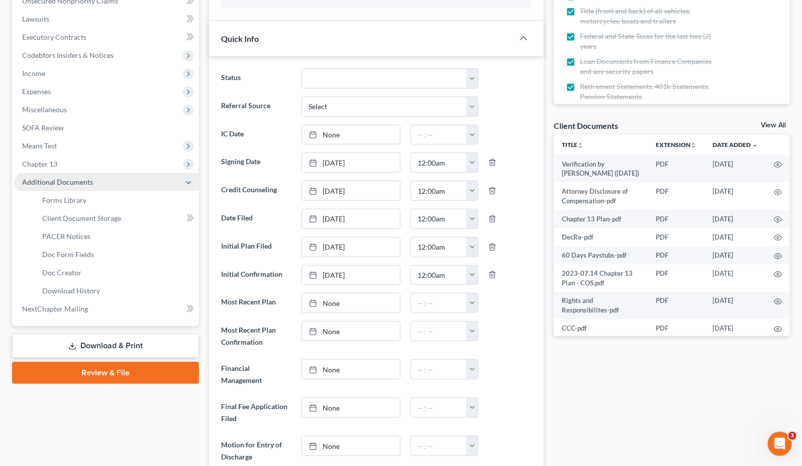
scroll to position [7411, 0]
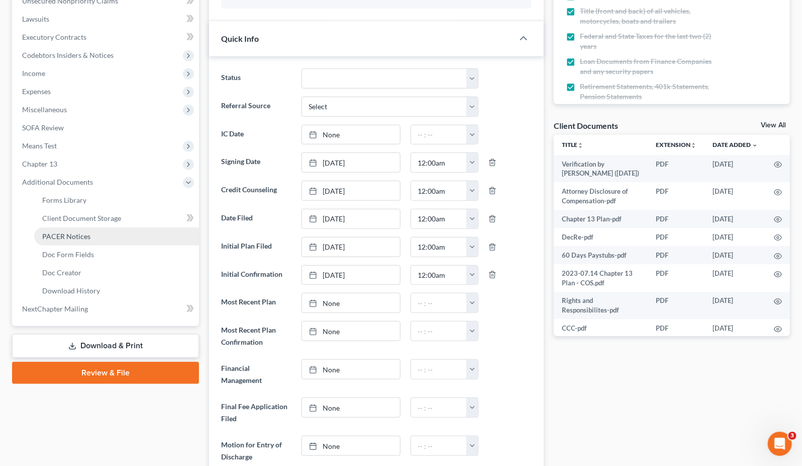
click at [104, 243] on link "PACER Notices" at bounding box center [116, 236] width 165 height 18
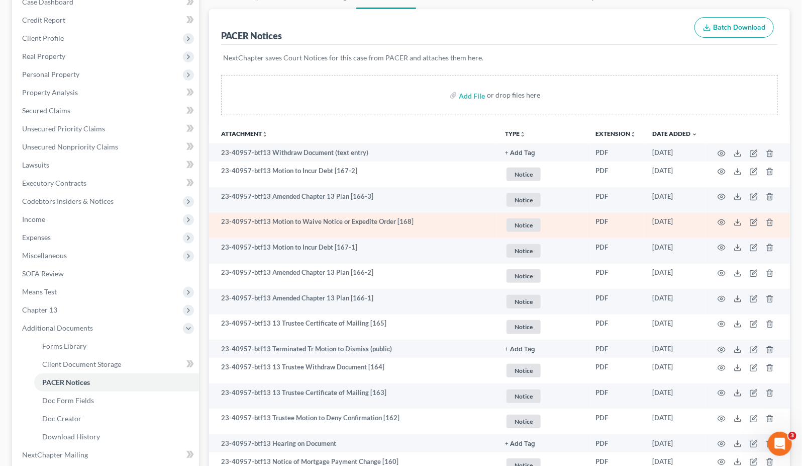
scroll to position [167, 0]
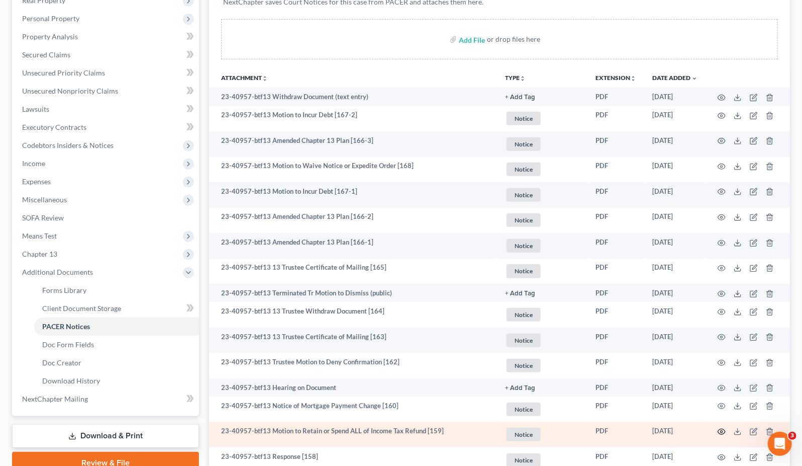
click at [720, 429] on icon "button" at bounding box center [722, 431] width 8 height 8
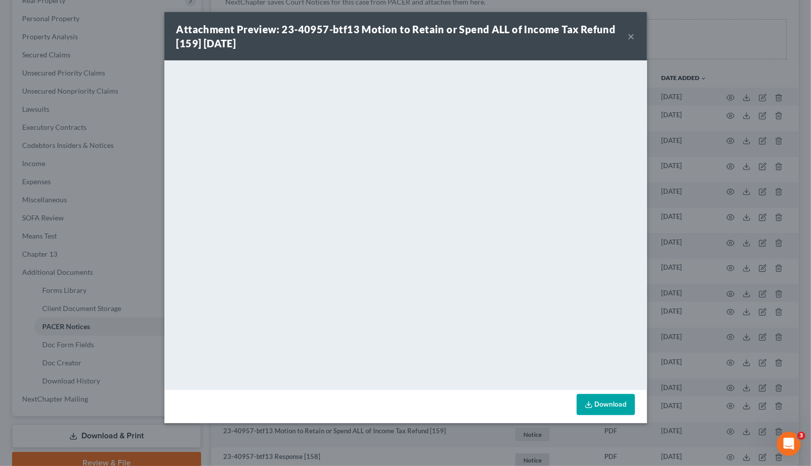
click at [748, 206] on div "Attachment Preview: 23-40957-btf13 Motion to Retain or Spend ALL of Income Tax …" at bounding box center [405, 233] width 811 height 466
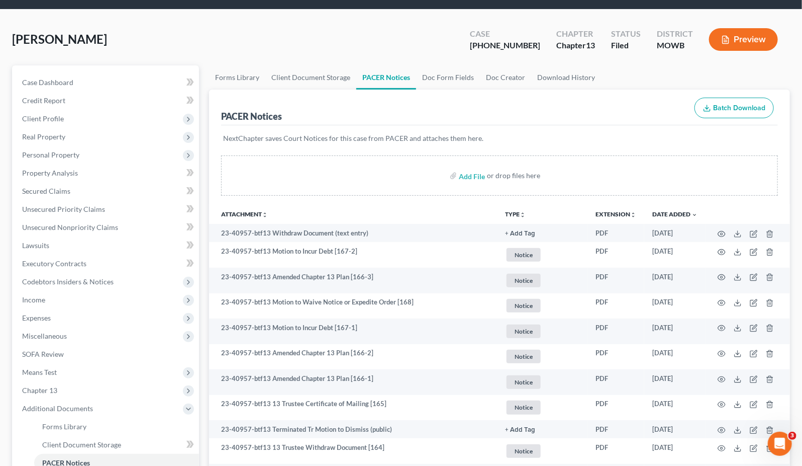
scroll to position [0, 0]
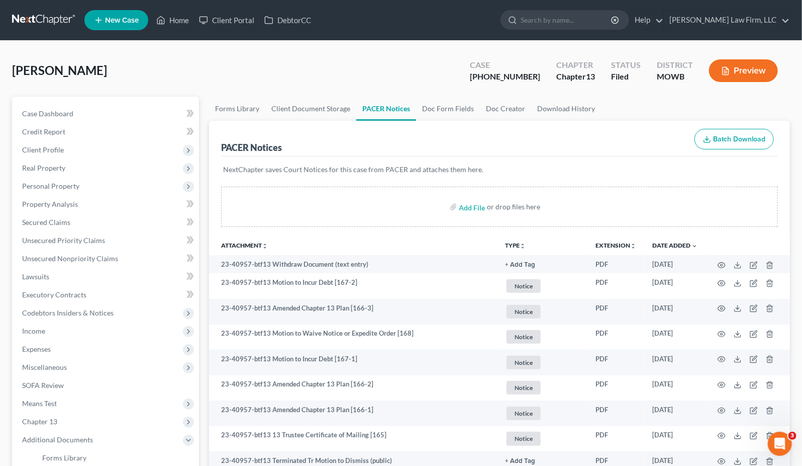
click at [56, 25] on link at bounding box center [44, 20] width 64 height 18
